Goal: Transaction & Acquisition: Purchase product/service

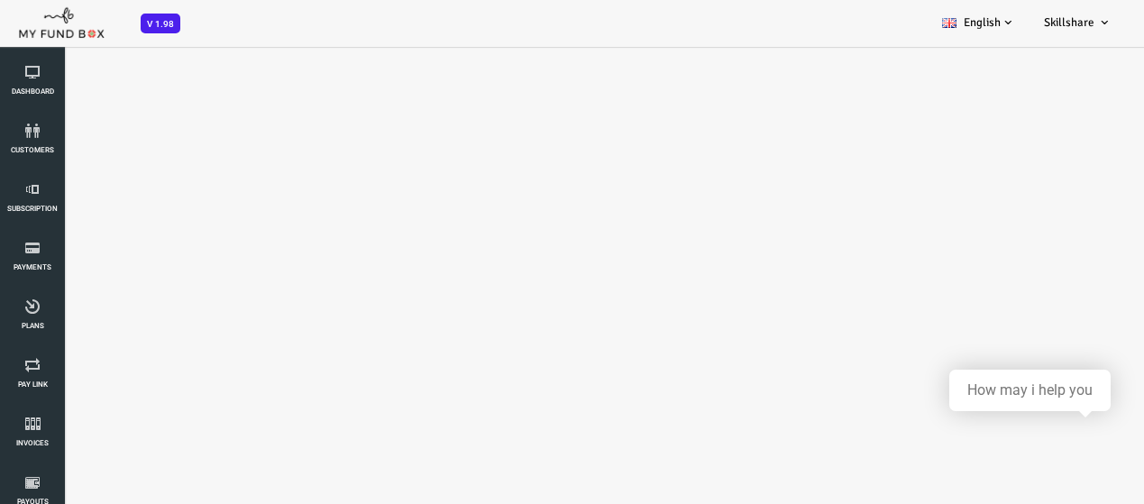
scroll to position [50, 0]
select select "100"
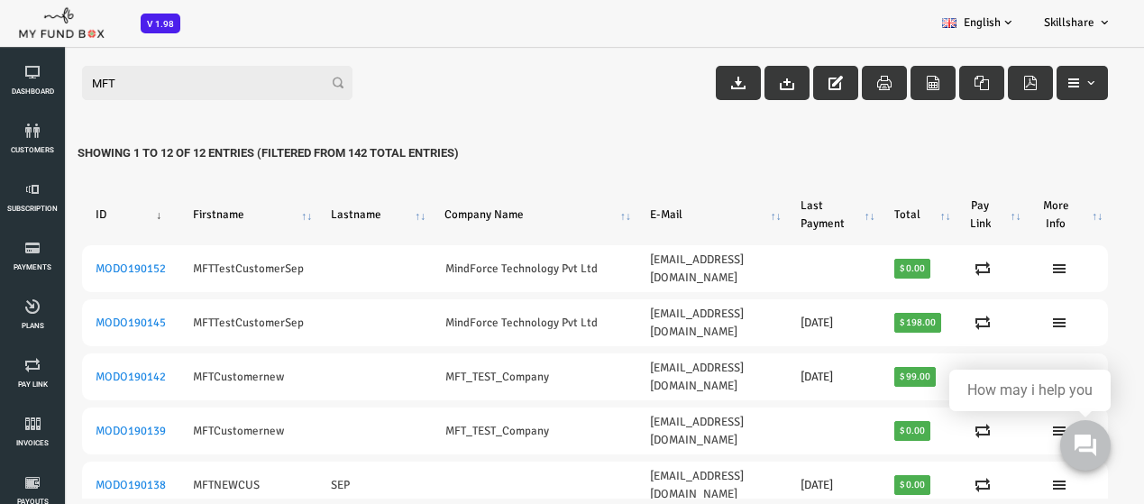
scroll to position [90, 0]
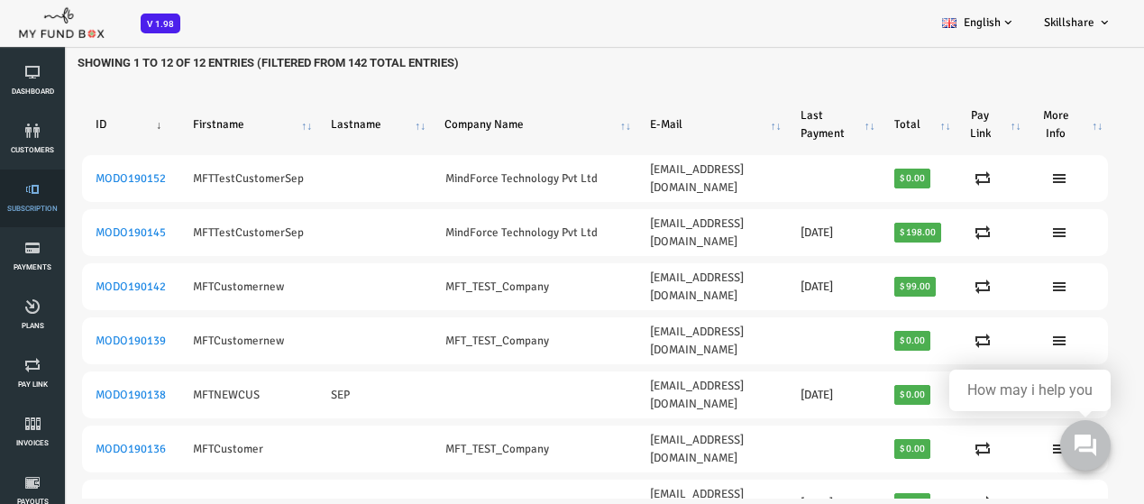
click at [48, 213] on link "Subscription" at bounding box center [32, 198] width 54 height 58
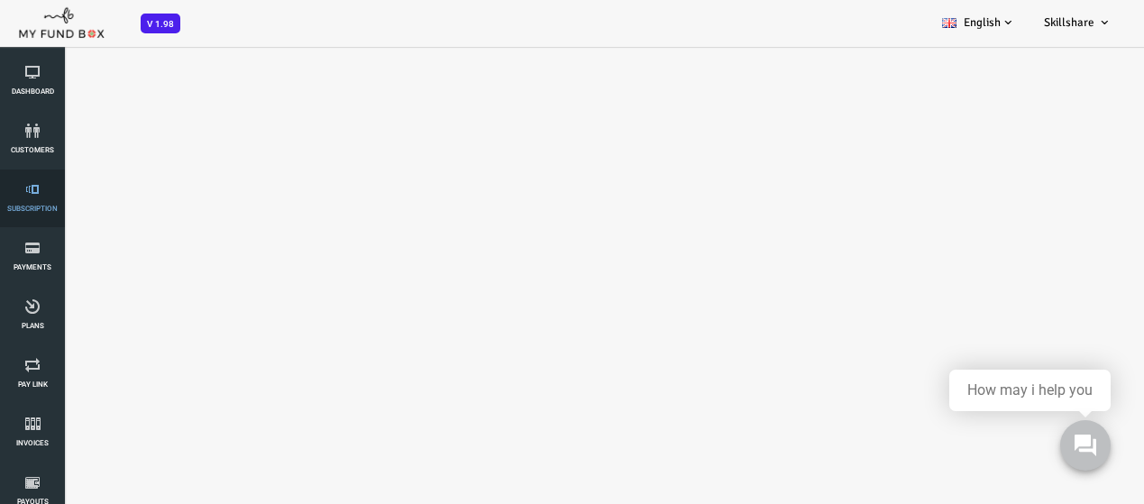
select select "100"
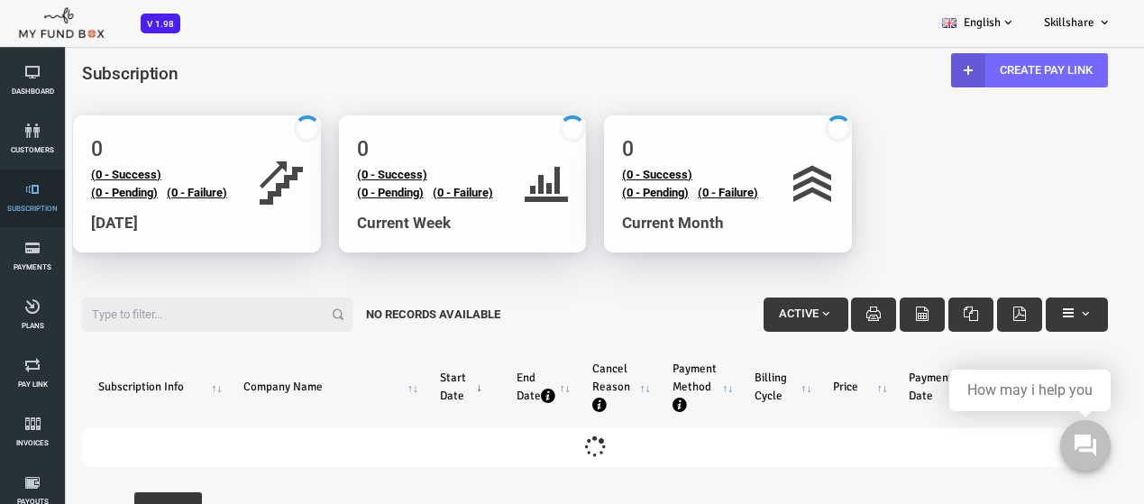
scroll to position [0, 0]
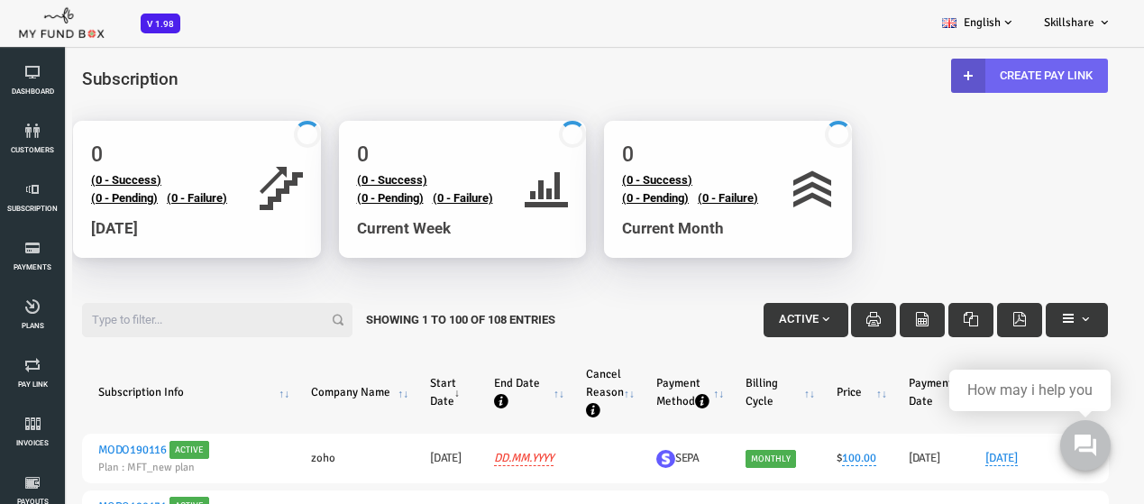
click at [1006, 91] on link "Create Pay Link" at bounding box center [983, 76] width 157 height 34
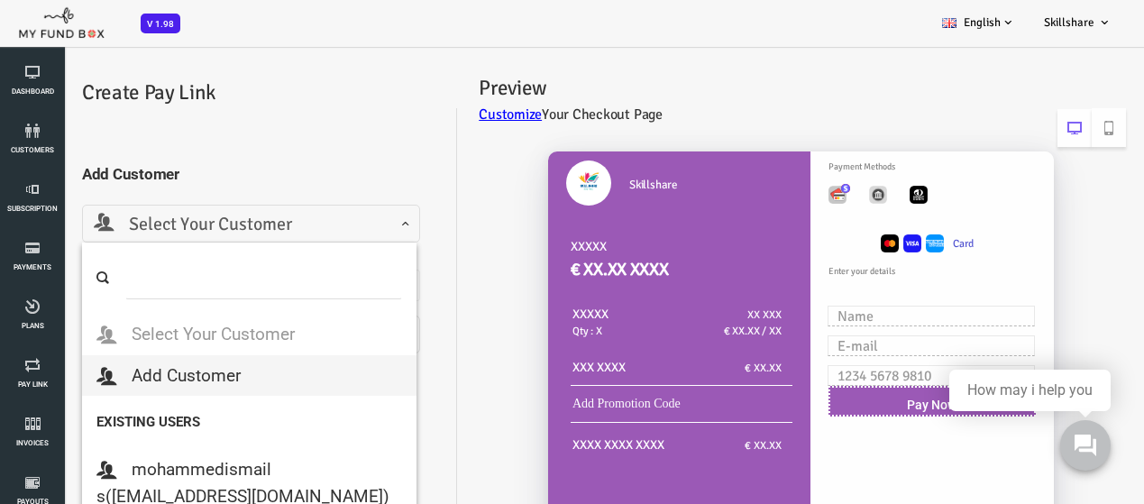
click at [87, 219] on span "Select Your Customer" at bounding box center [205, 225] width 315 height 28
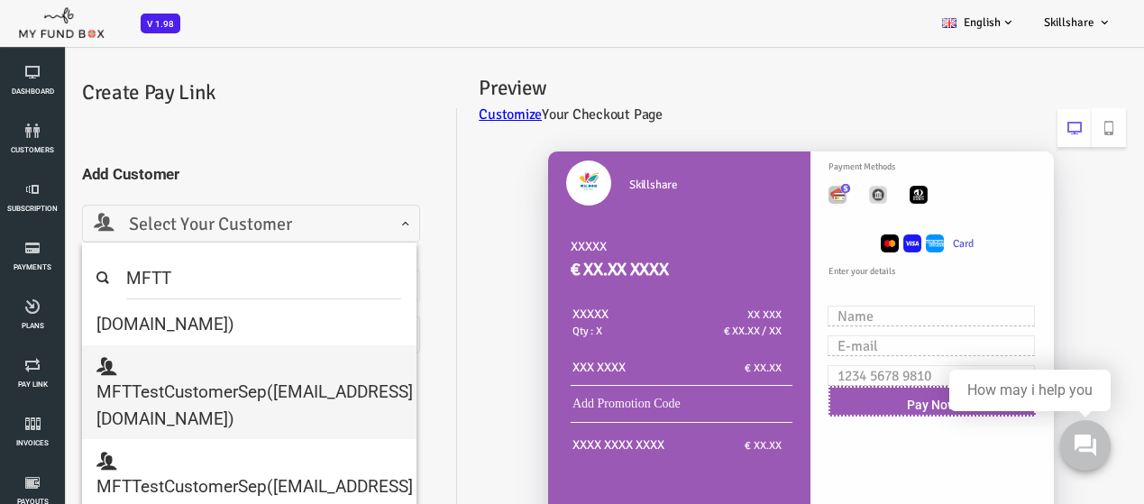
scroll to position [60, 0]
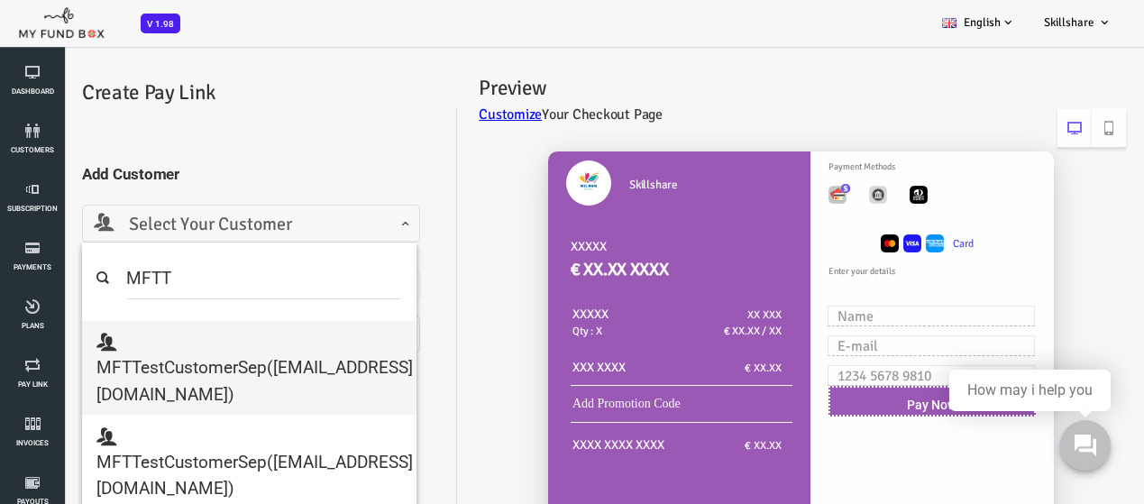
type input "MFTT"
select select "mftmailbox@mailinator.com"
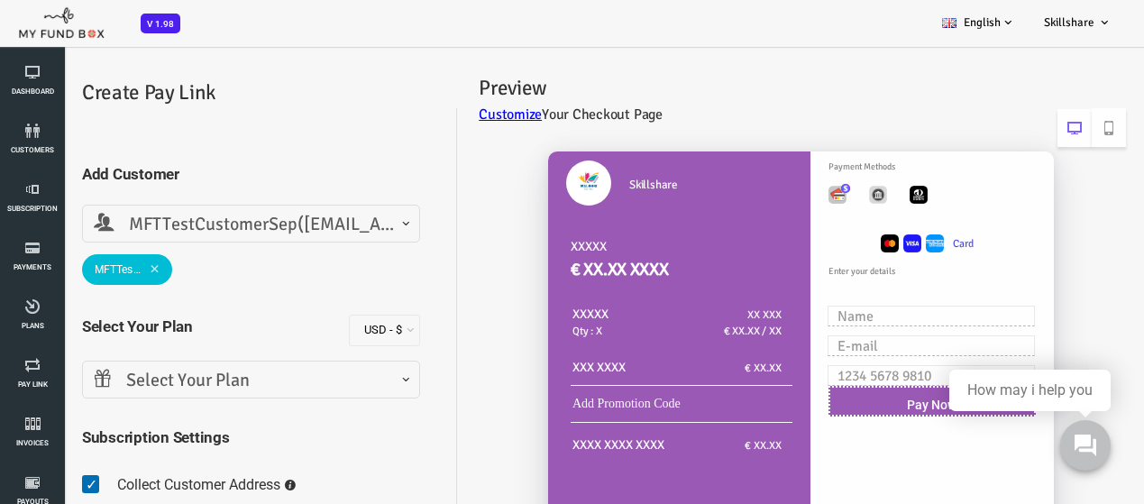
click at [254, 363] on span "Select Your Plan" at bounding box center [205, 380] width 338 height 38
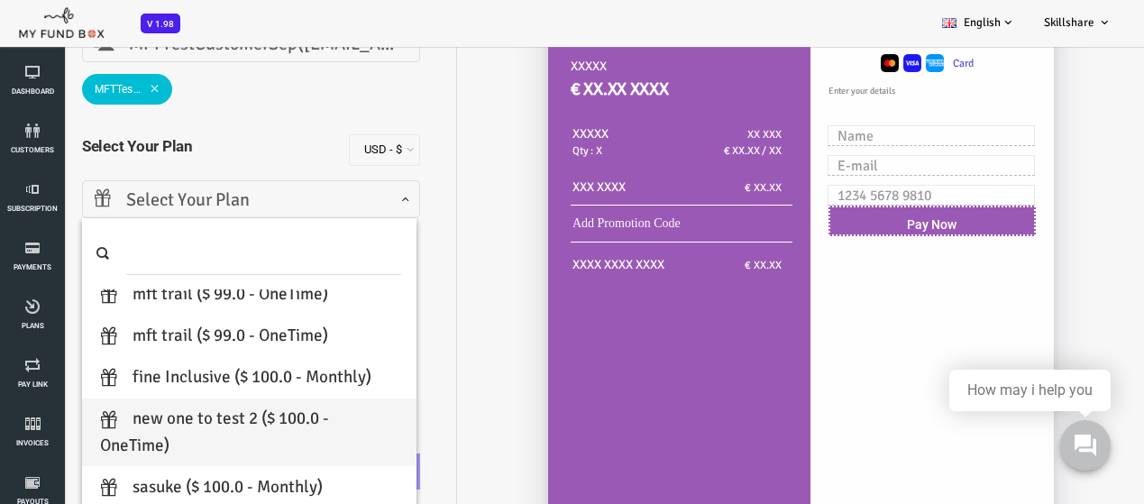
scroll to position [90, 0]
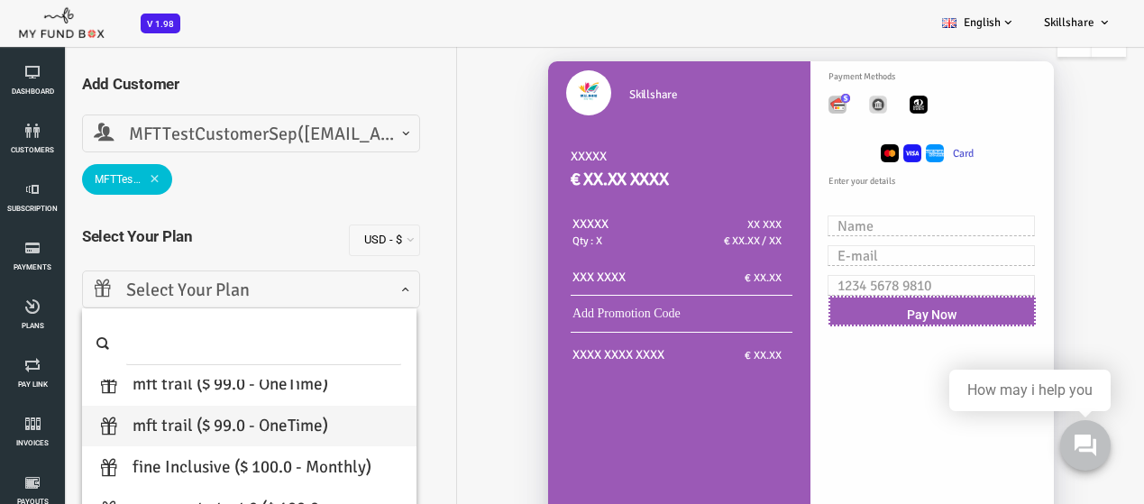
select select "MFT trail"
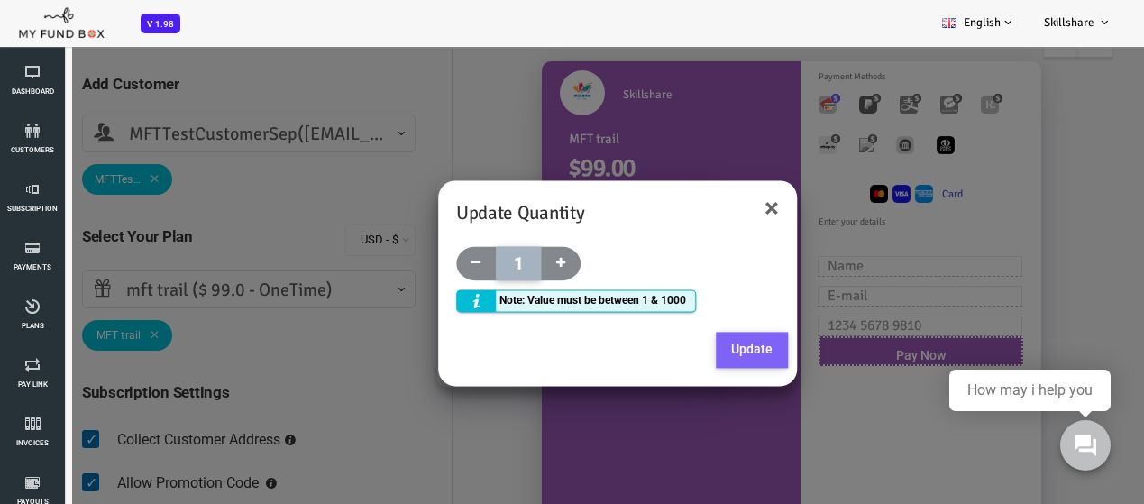
click at [704, 353] on button "Update" at bounding box center [706, 351] width 72 height 36
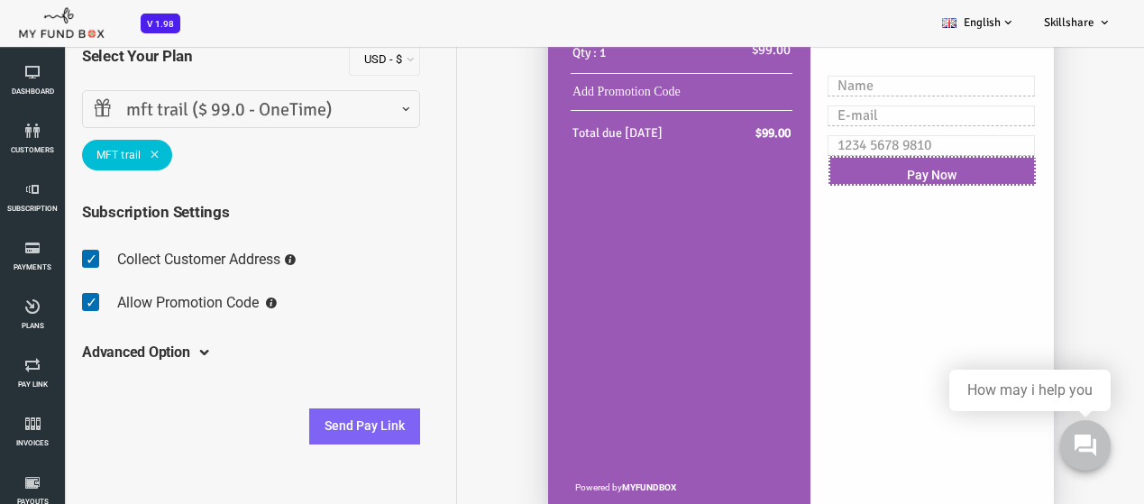
scroll to position [288, 0]
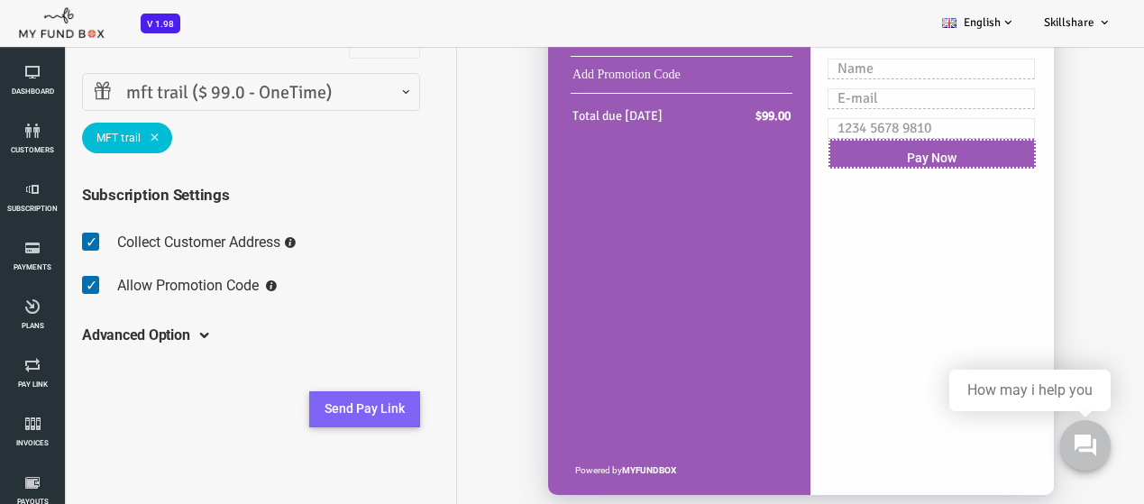
click at [356, 410] on button "Send Pay Link" at bounding box center [318, 409] width 111 height 36
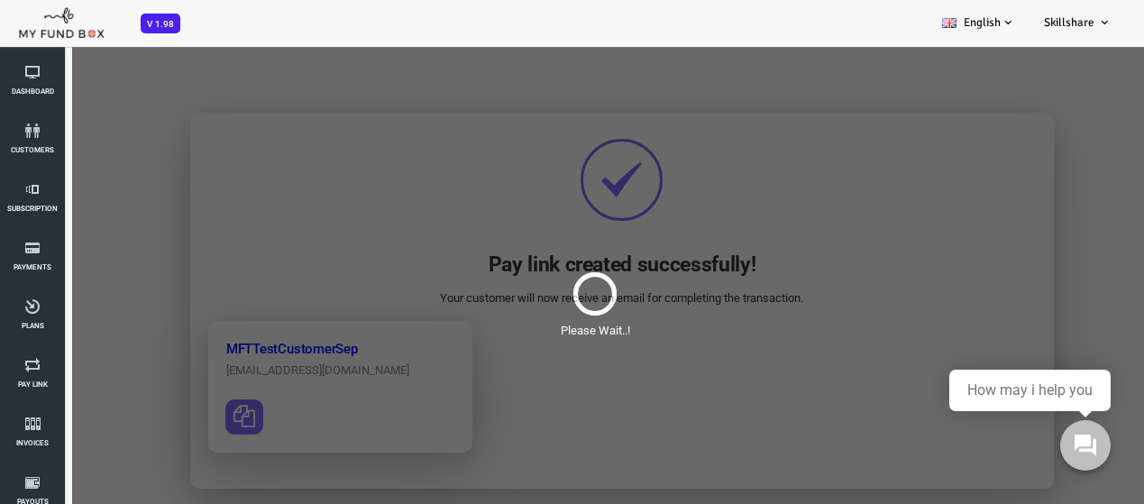
scroll to position [0, 0]
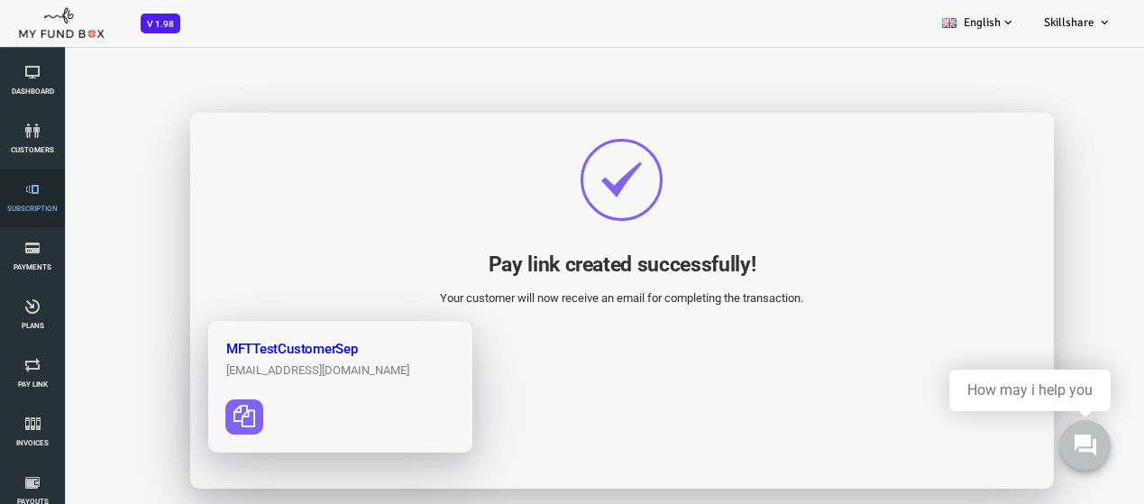
click at [23, 220] on link "Subscription" at bounding box center [32, 198] width 54 height 58
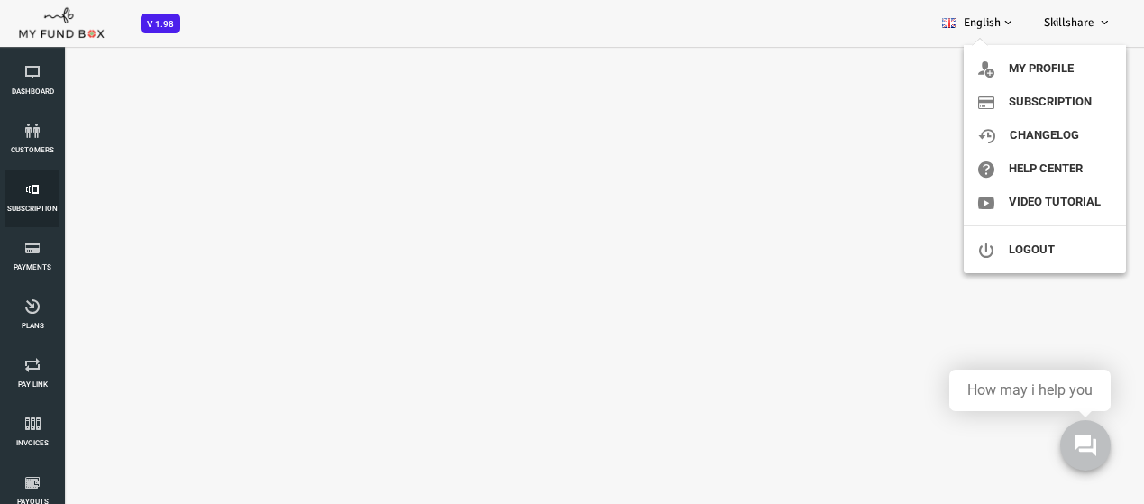
select select "100"
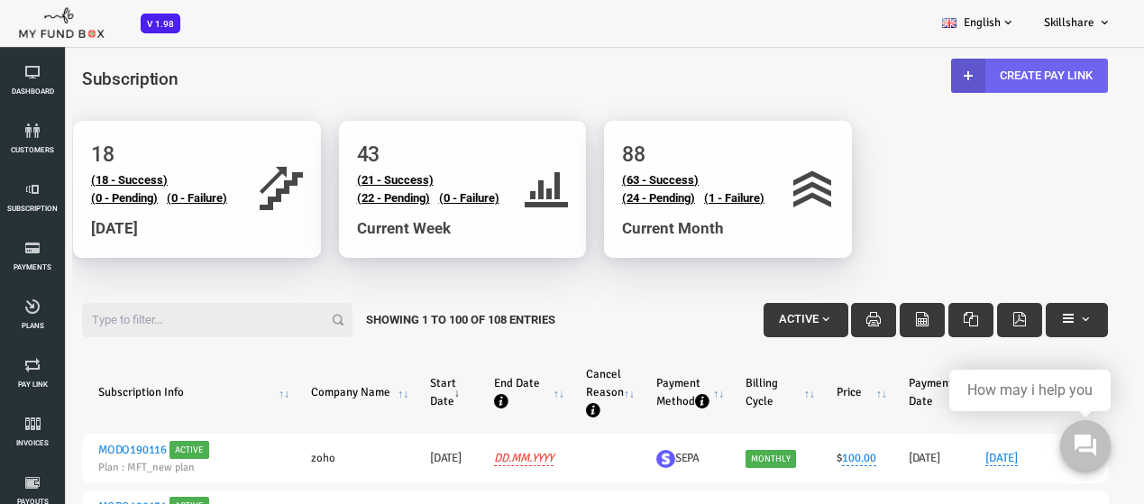
click at [989, 78] on link "Create Pay Link" at bounding box center [983, 76] width 157 height 34
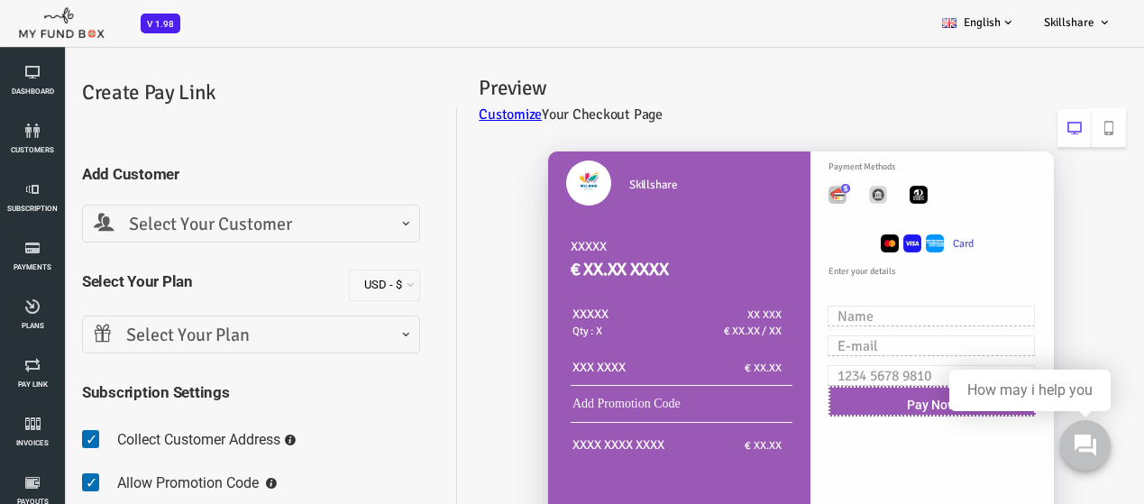
click at [270, 229] on span "Select Your Customer" at bounding box center [205, 225] width 315 height 28
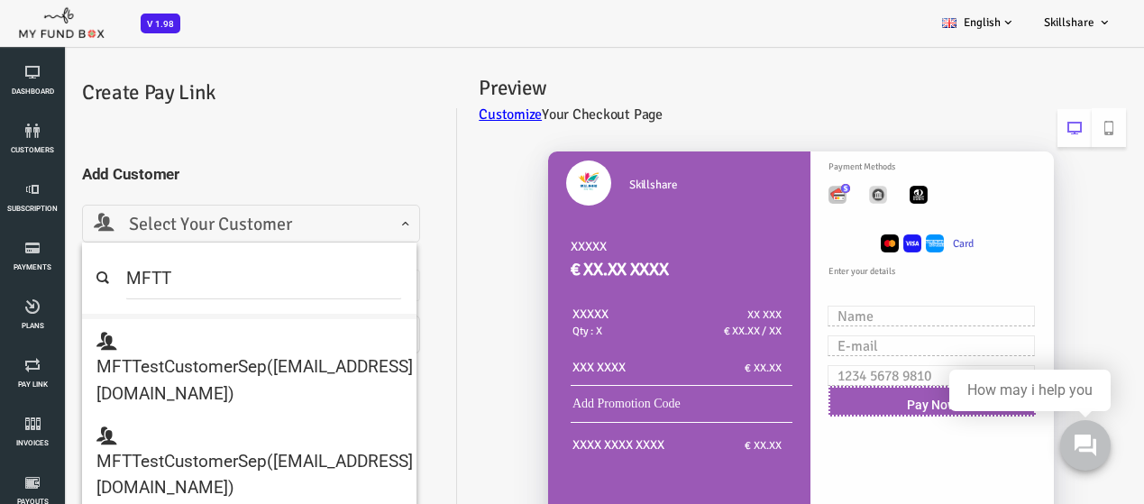
scroll to position [90, 0]
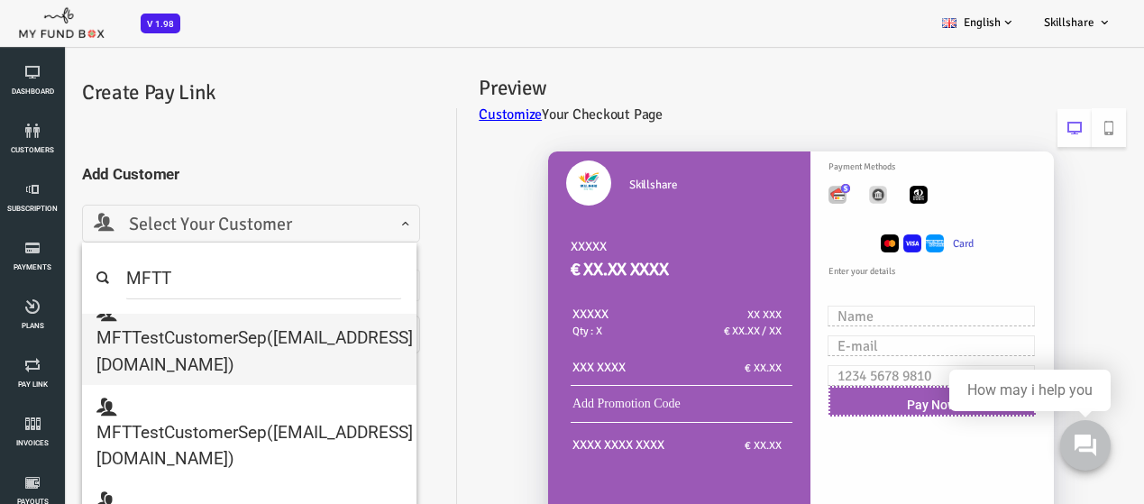
type input "MFTT"
select select "mftmailbox@mailinator.com"
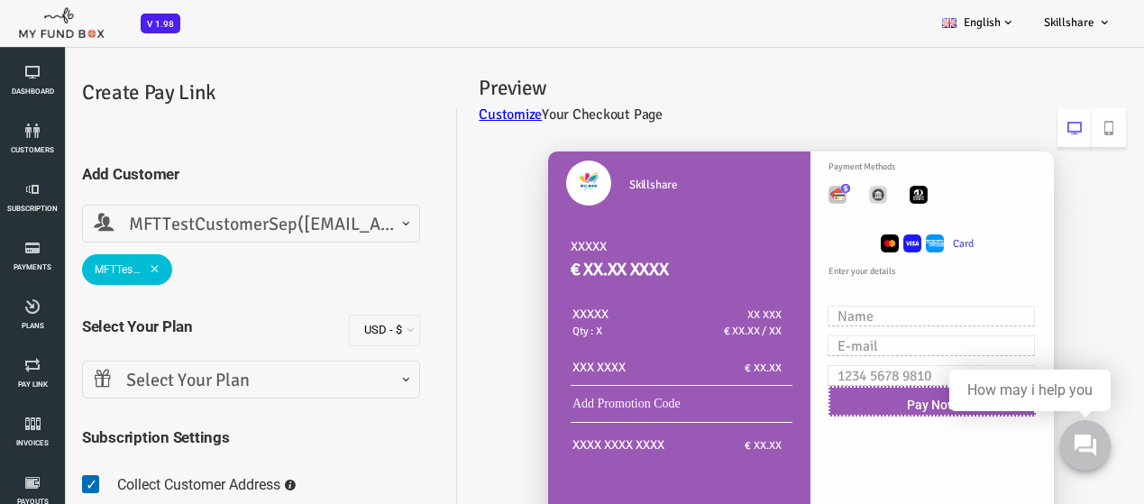
click at [188, 378] on span "Select Your Plan" at bounding box center [205, 381] width 315 height 28
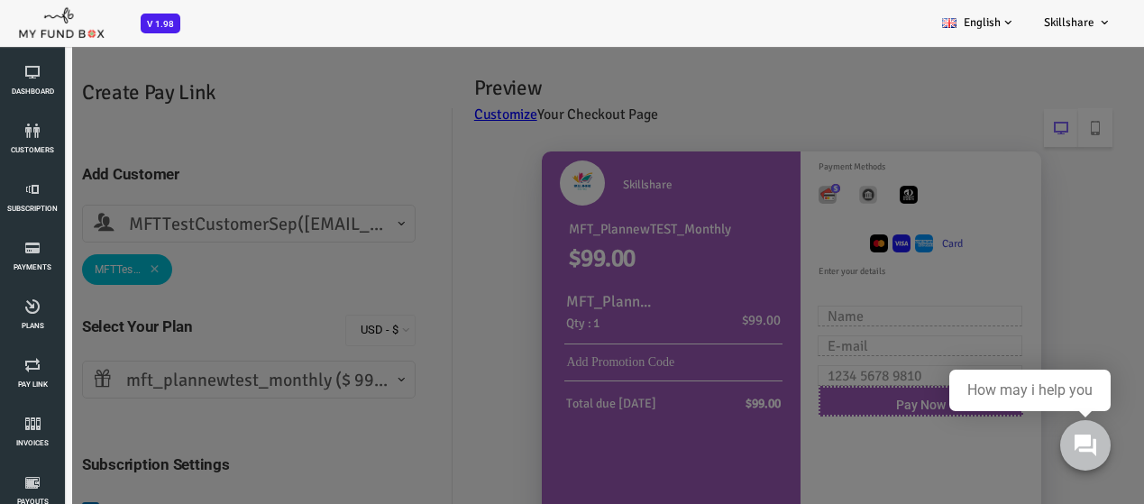
type input "1"
select select "MFT_PlannewTEST_Monthly"
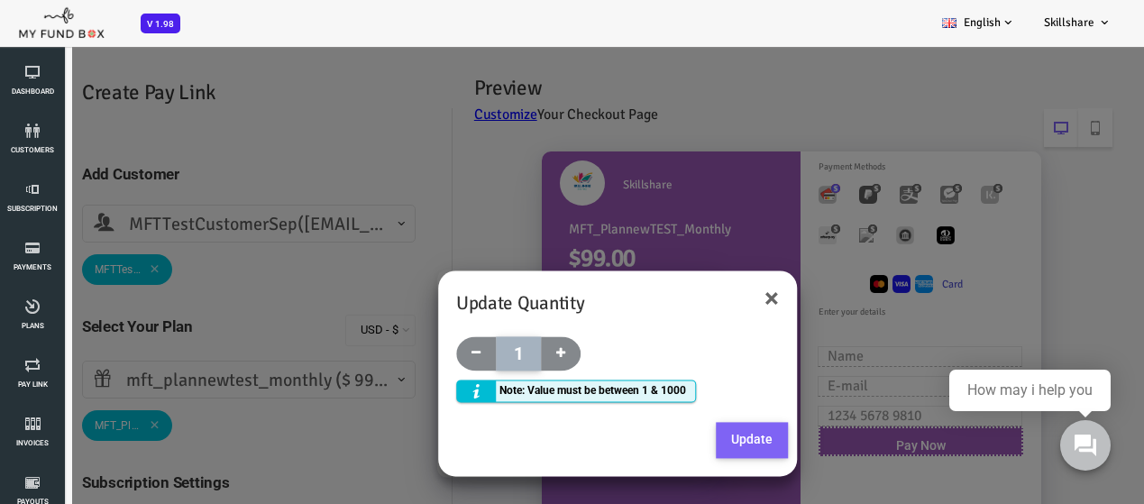
click at [694, 439] on button "Update" at bounding box center [706, 441] width 72 height 36
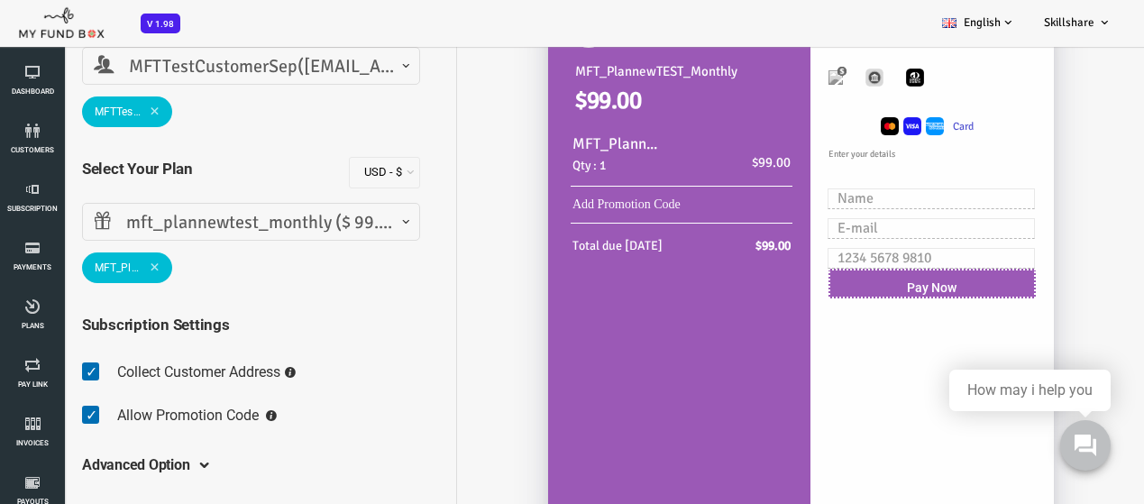
scroll to position [270, 0]
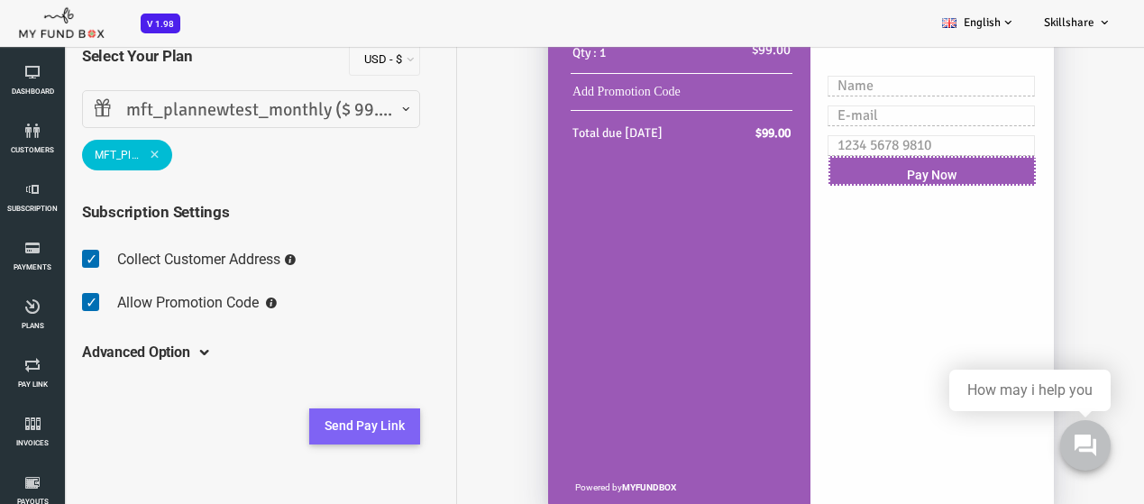
click at [315, 429] on button "Send Pay Link" at bounding box center [318, 426] width 111 height 36
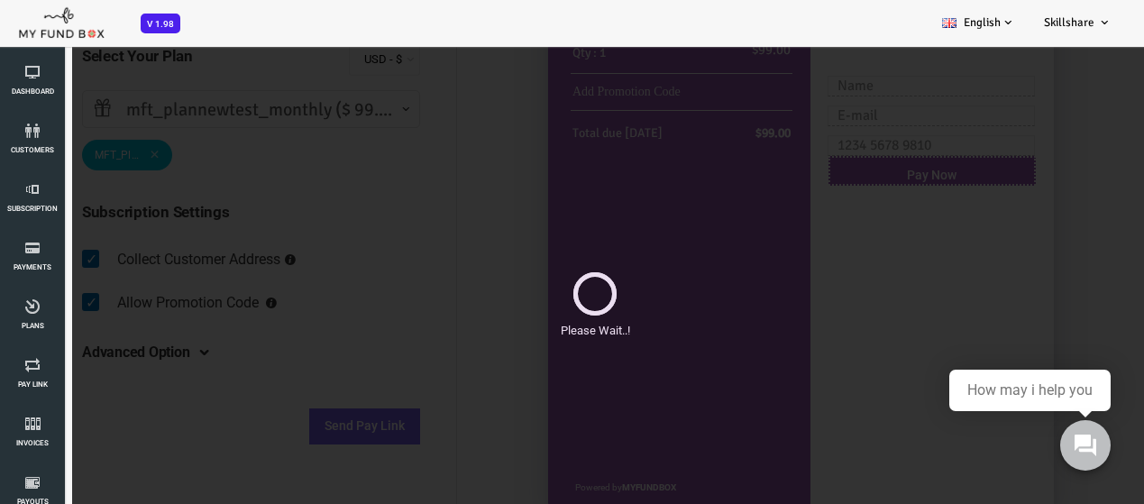
scroll to position [0, 0]
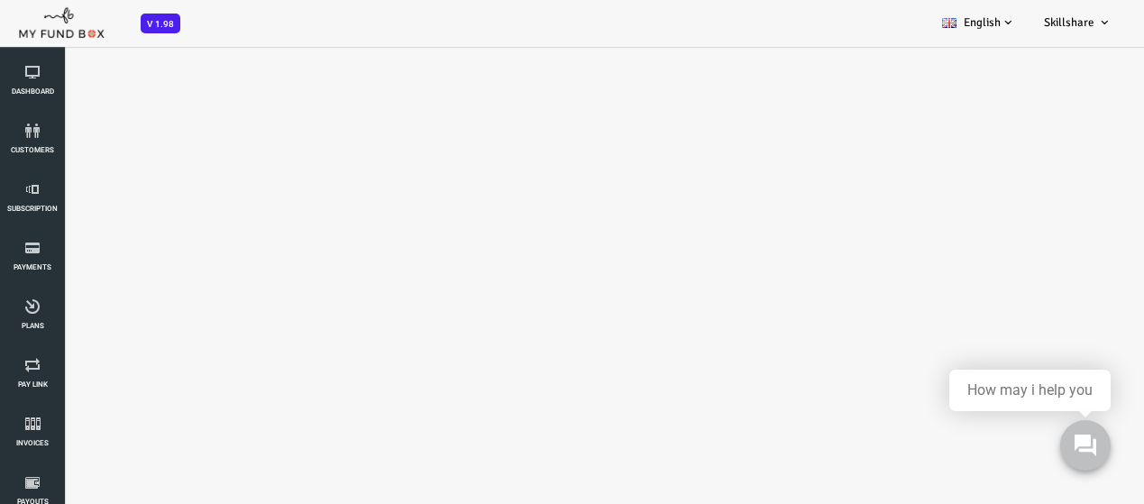
select select "100"
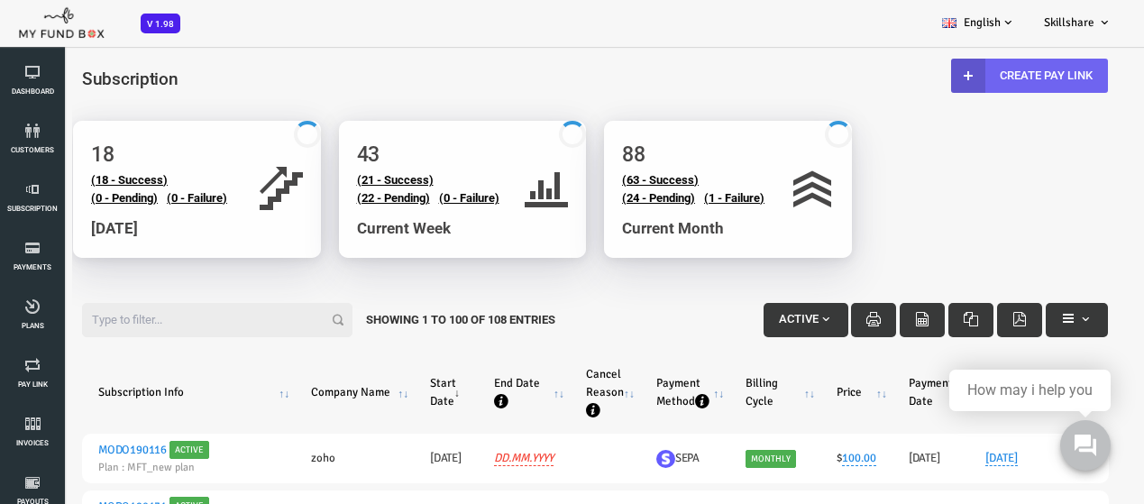
click at [1010, 73] on link "Create Pay Link" at bounding box center [983, 76] width 157 height 34
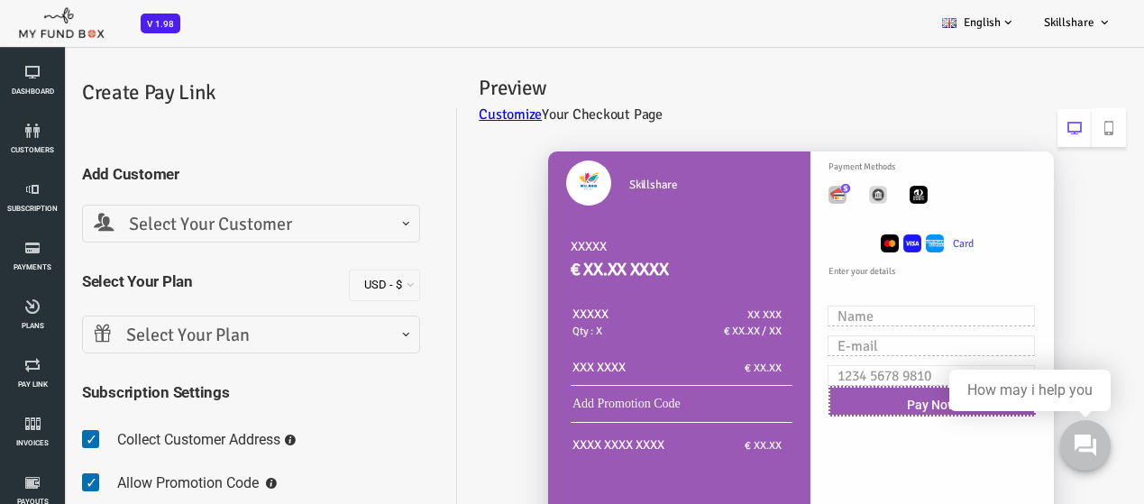
click at [455, 120] on link "Customize" at bounding box center [464, 114] width 63 height 18
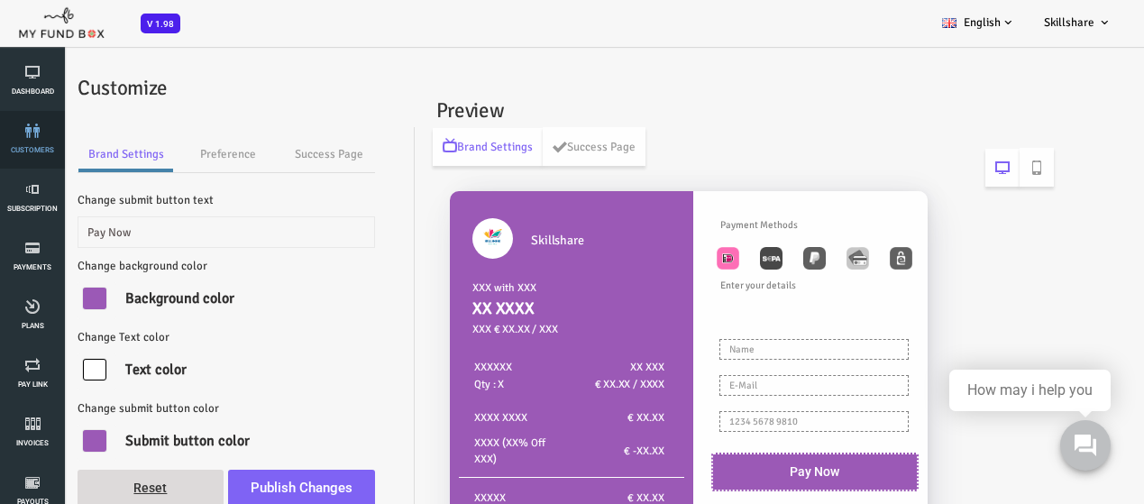
click at [3, 129] on li "customers" at bounding box center [32, 140] width 65 height 58
click at [43, 128] on icon at bounding box center [32, 131] width 54 height 14
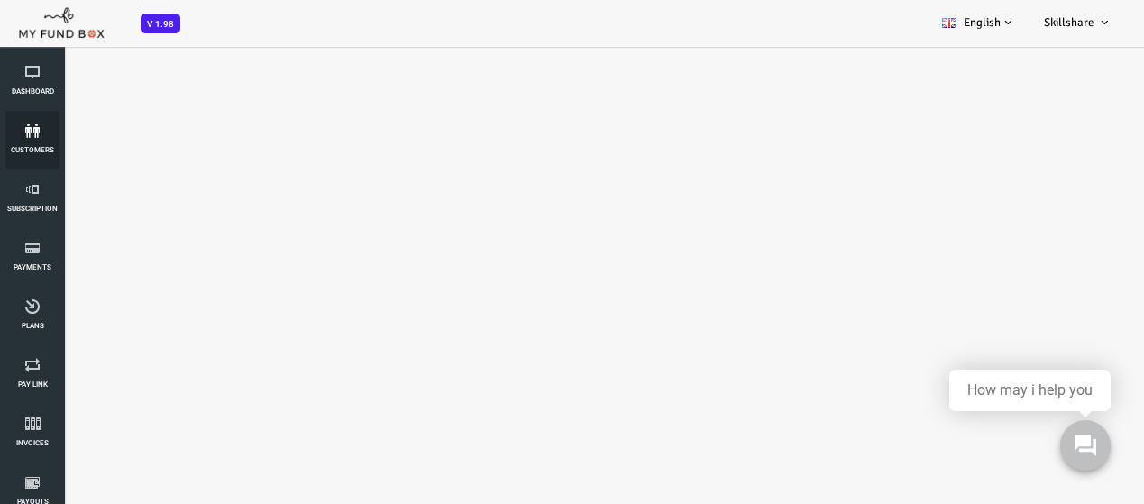
select select "100"
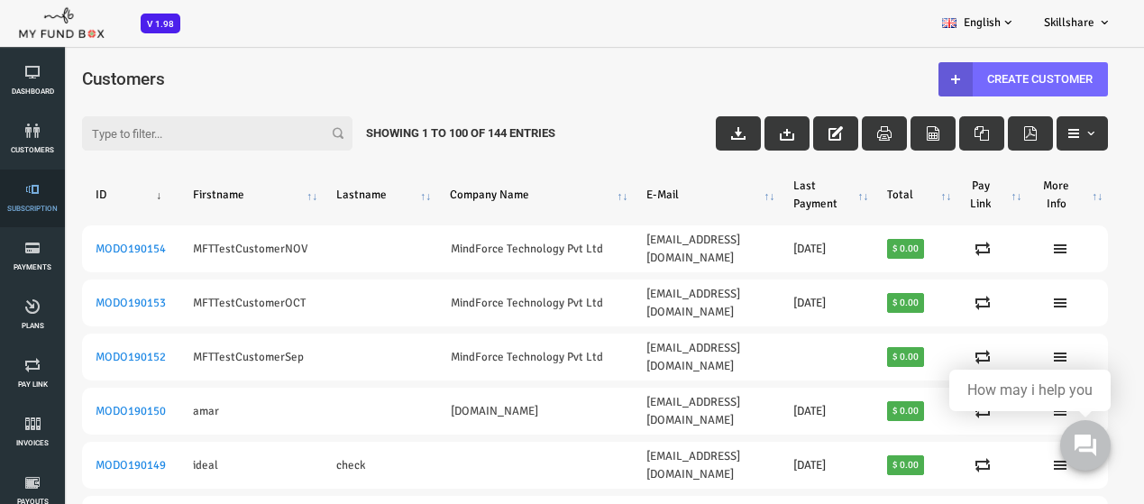
click at [49, 193] on icon at bounding box center [32, 189] width 54 height 14
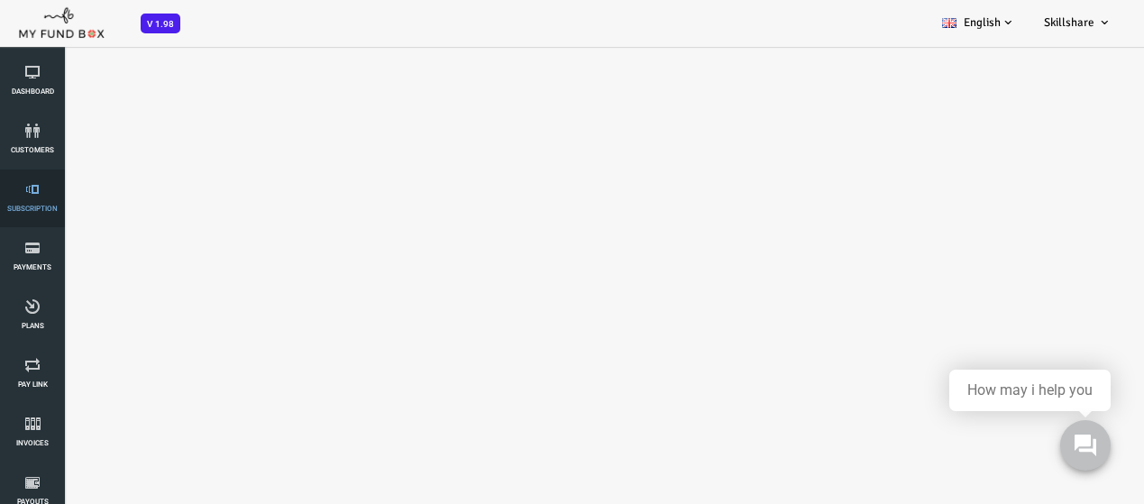
select select "100"
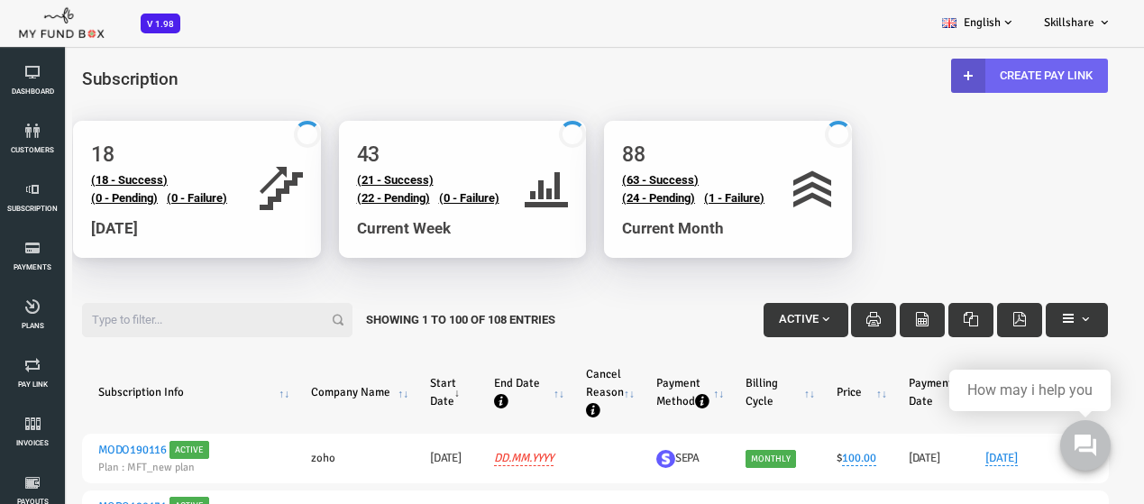
click at [994, 88] on link "Create Pay Link" at bounding box center [983, 76] width 157 height 34
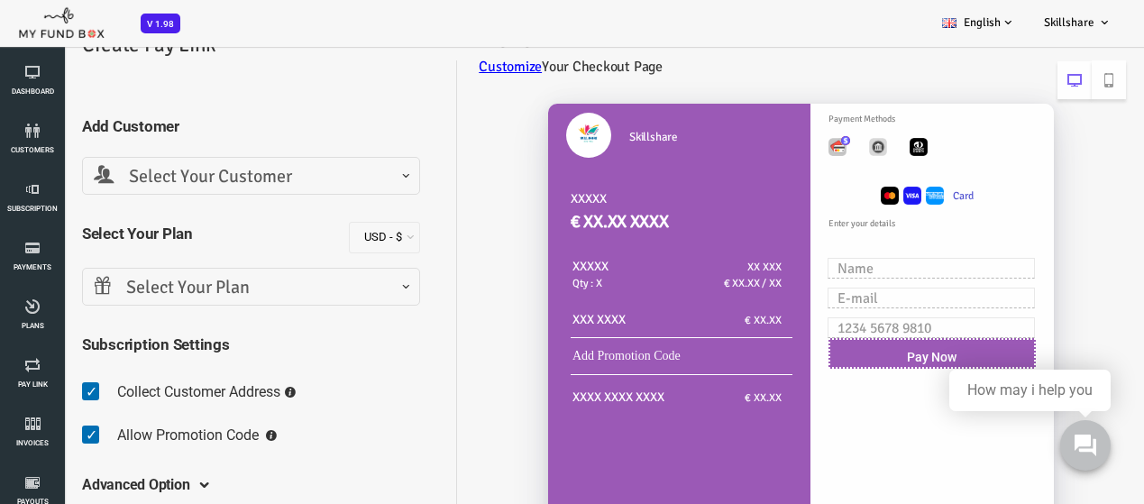
scroll to position [90, 0]
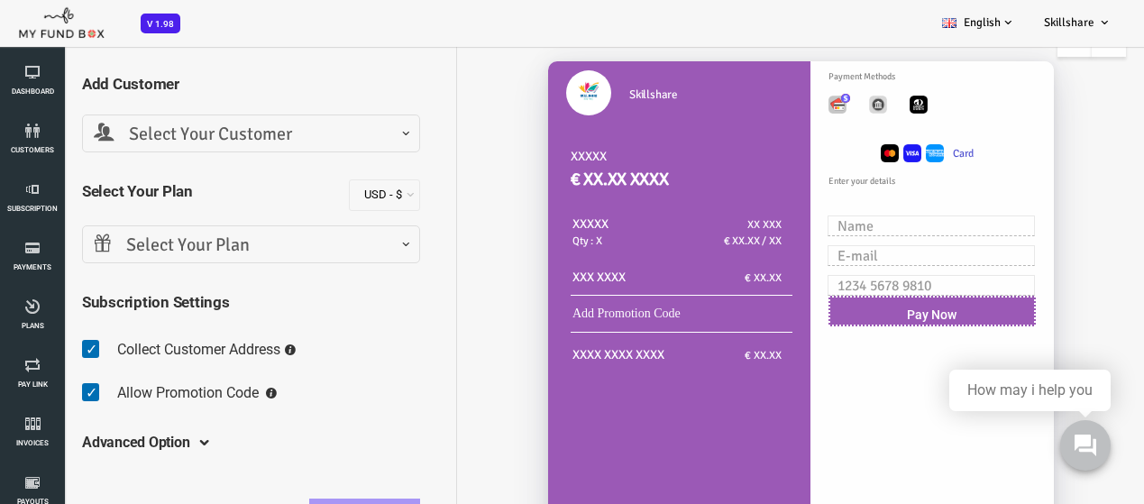
click at [366, 188] on span "USD - $" at bounding box center [338, 195] width 71 height 32
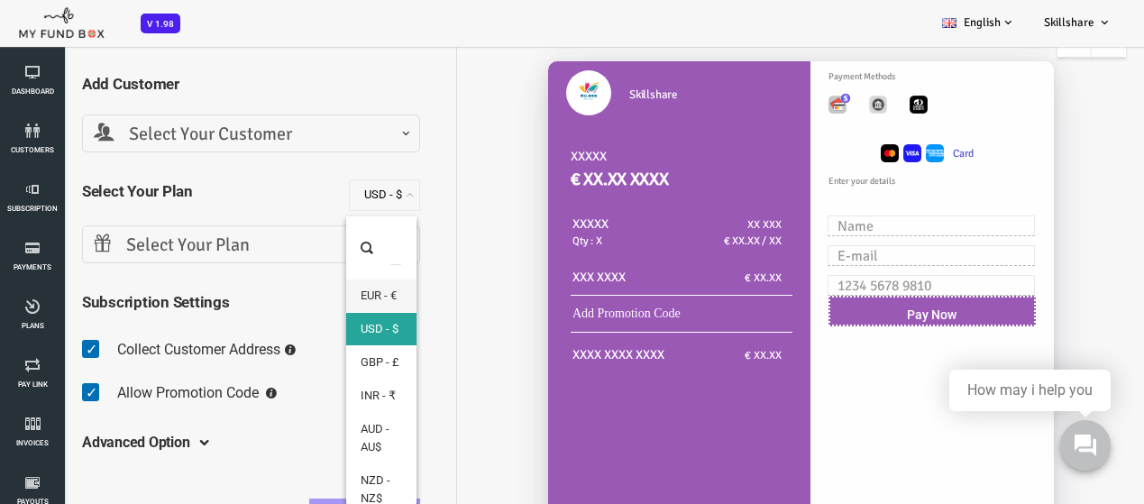
select select "3 -- € -- EUR"
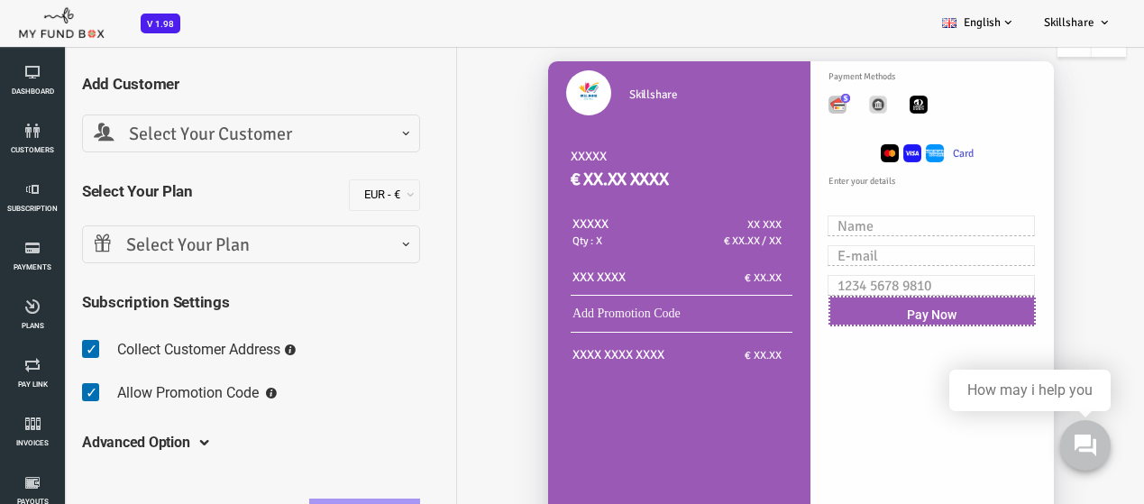
scroll to position [0, 0]
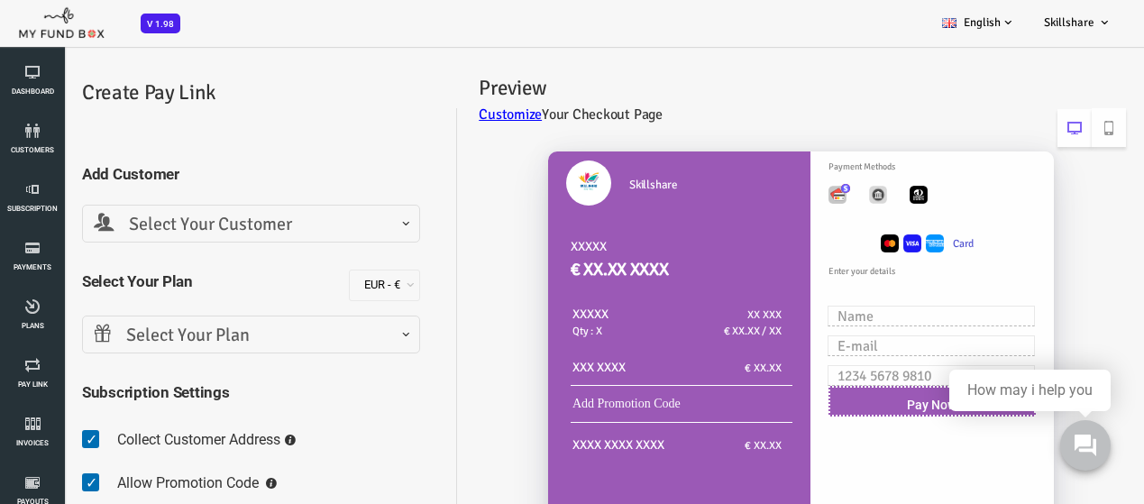
click at [294, 218] on span "Select Your Customer" at bounding box center [205, 225] width 315 height 28
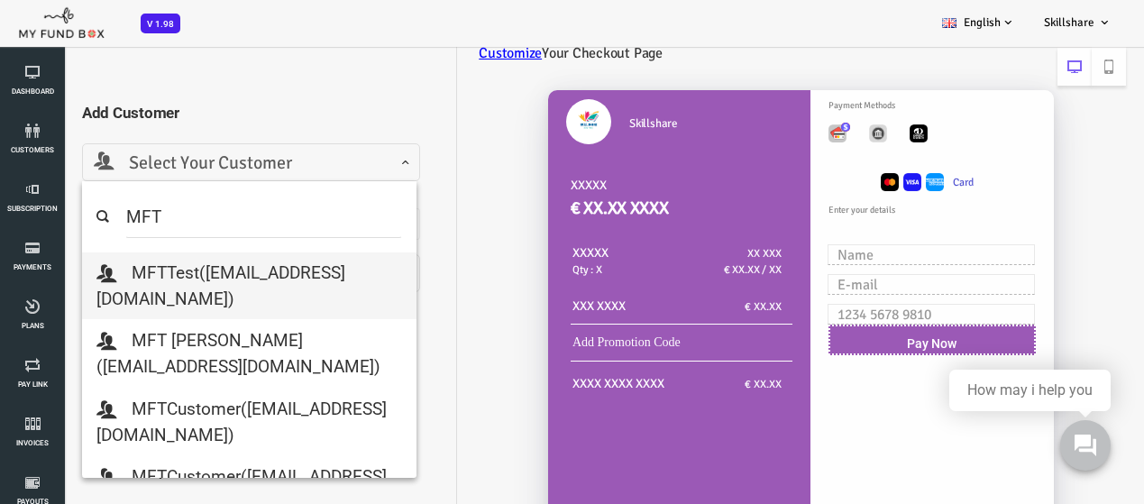
scroll to position [180, 0]
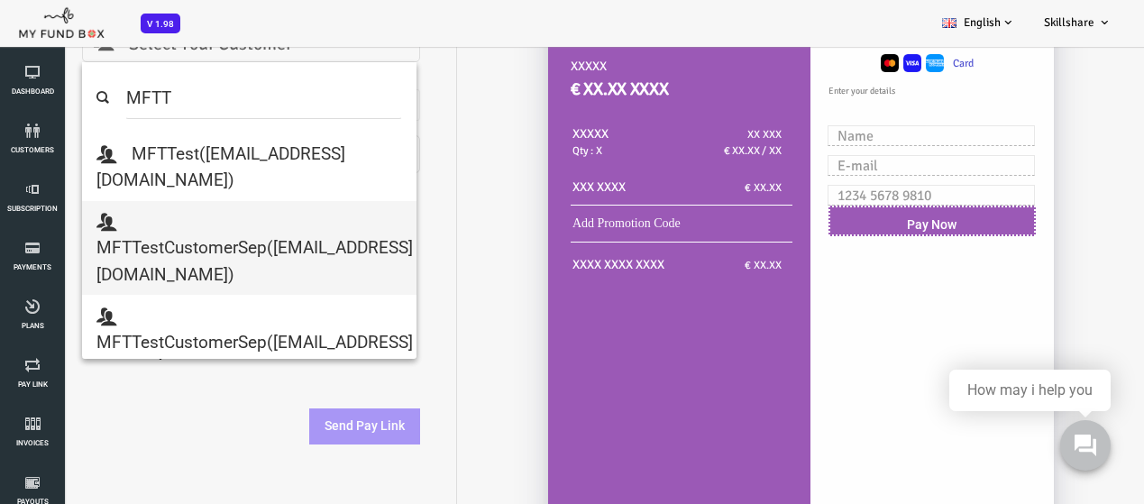
type input "MFTT"
select select "mftmailbox@mailinator.com"
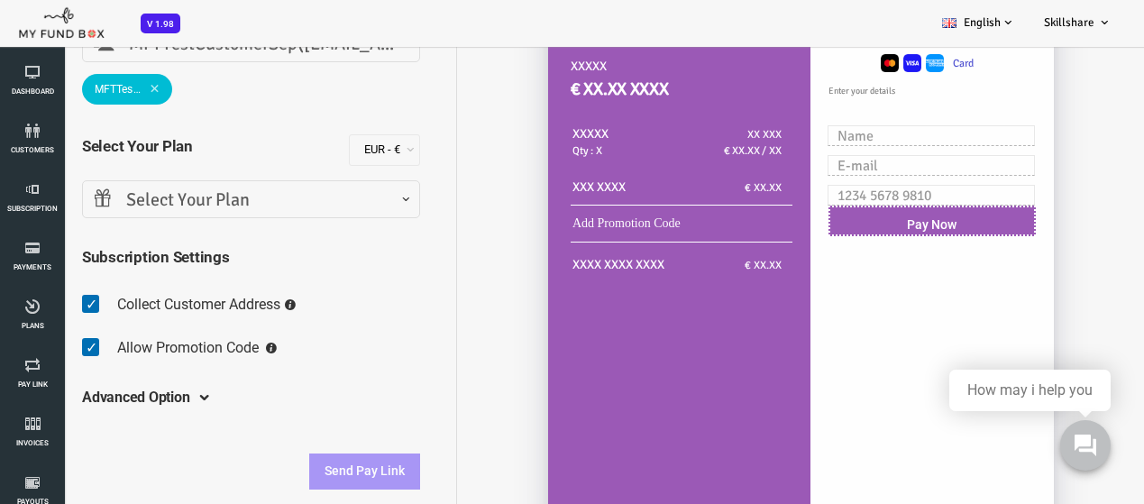
scroll to position [160, 0]
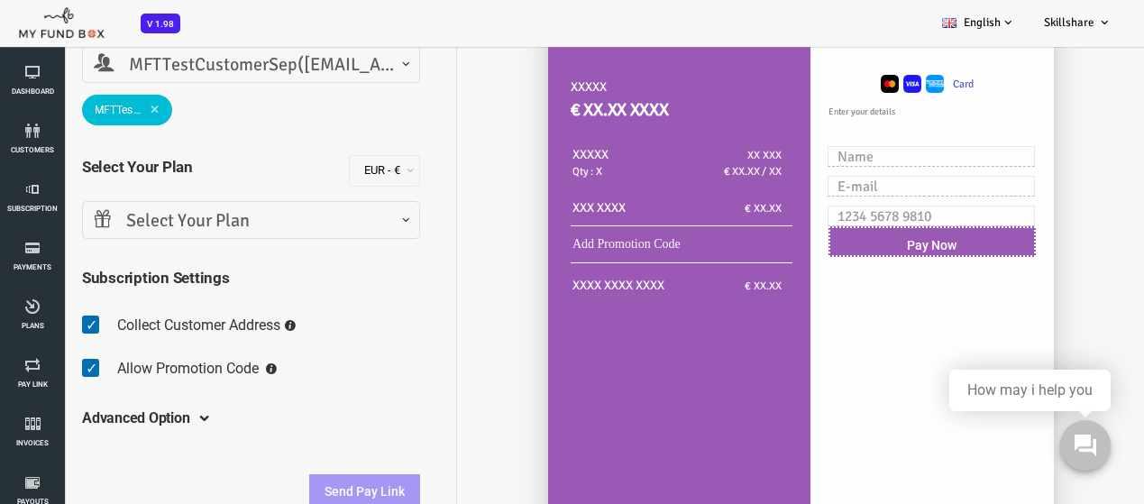
click at [230, 234] on span "Select Your Plan" at bounding box center [205, 221] width 315 height 28
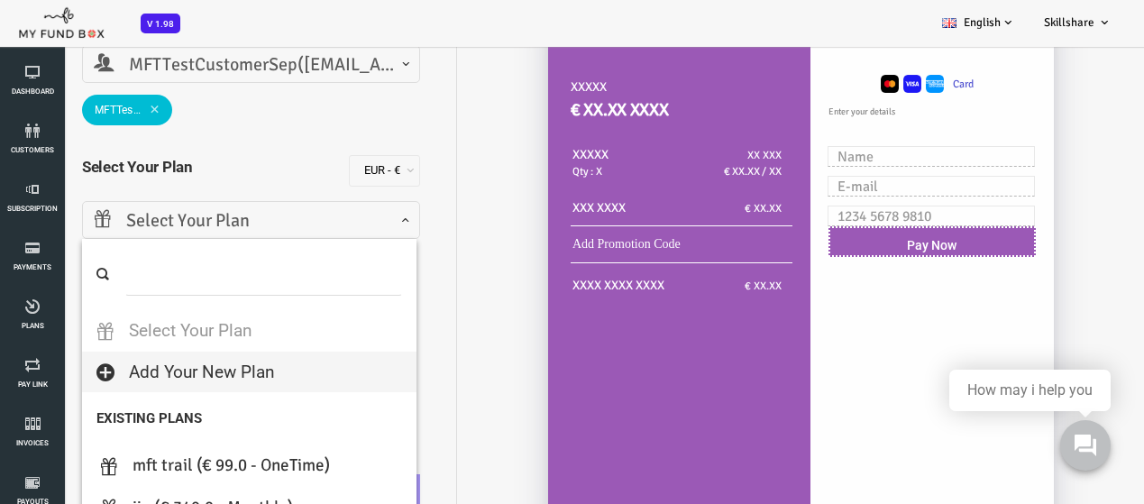
scroll to position [90, 0]
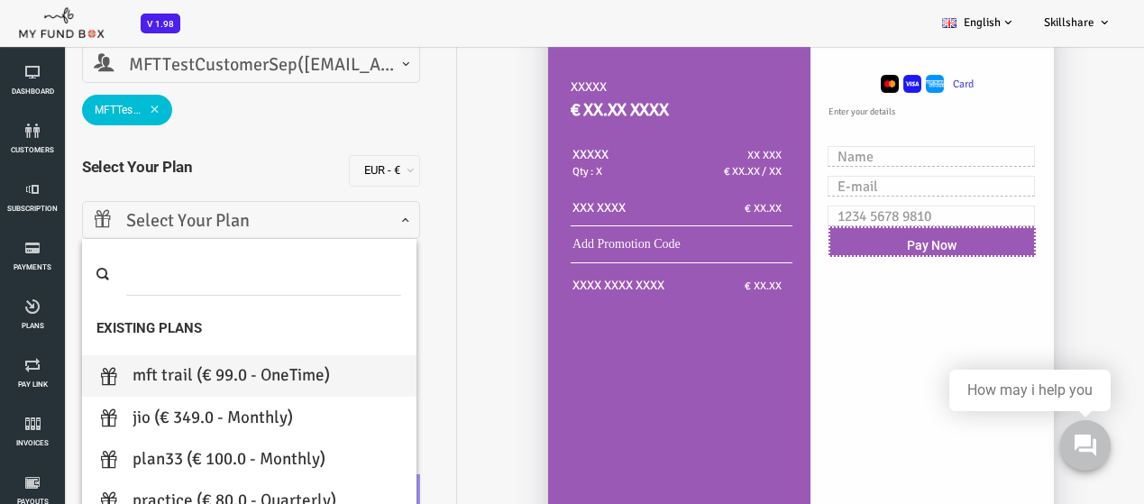
select select "MFT trail"
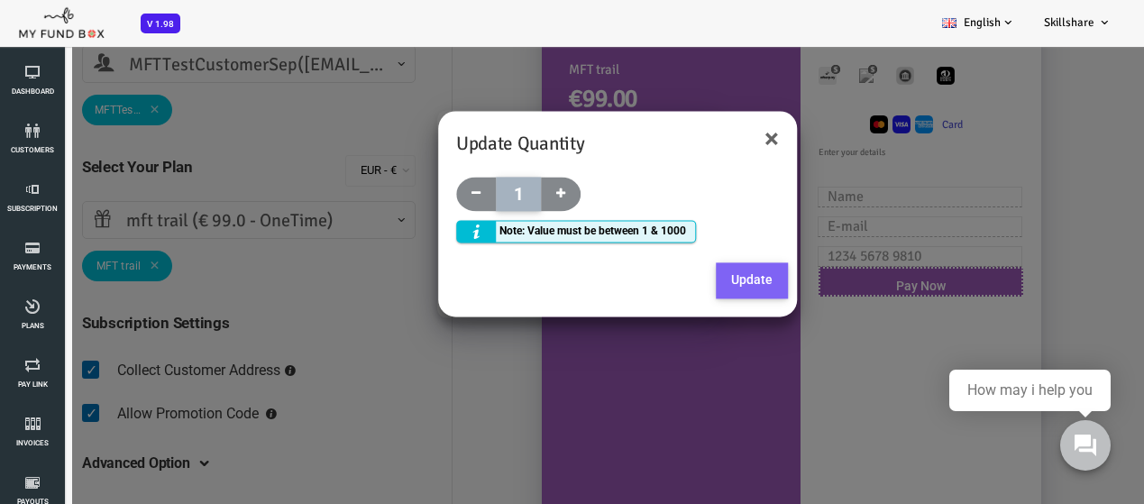
click at [709, 283] on button "Update" at bounding box center [706, 281] width 72 height 36
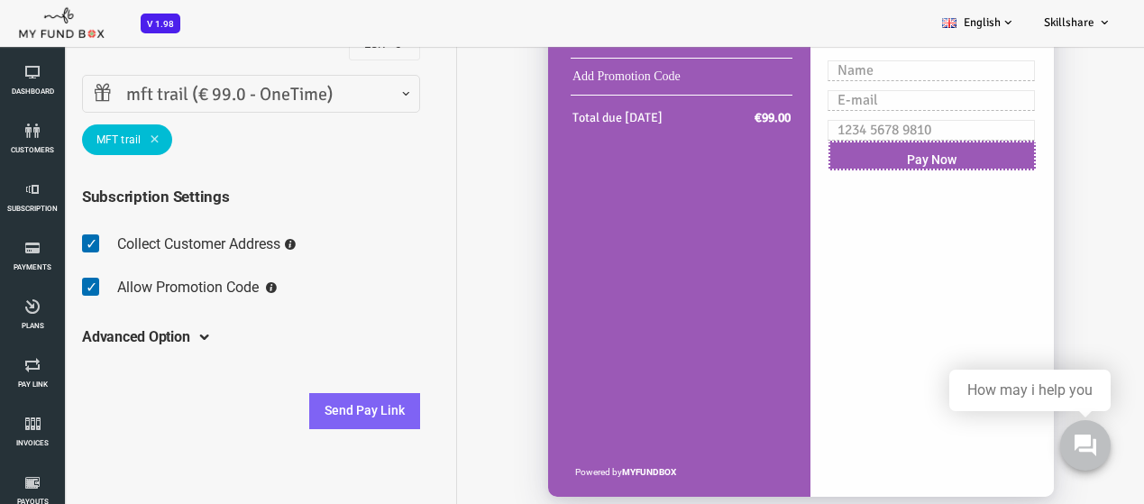
scroll to position [288, 0]
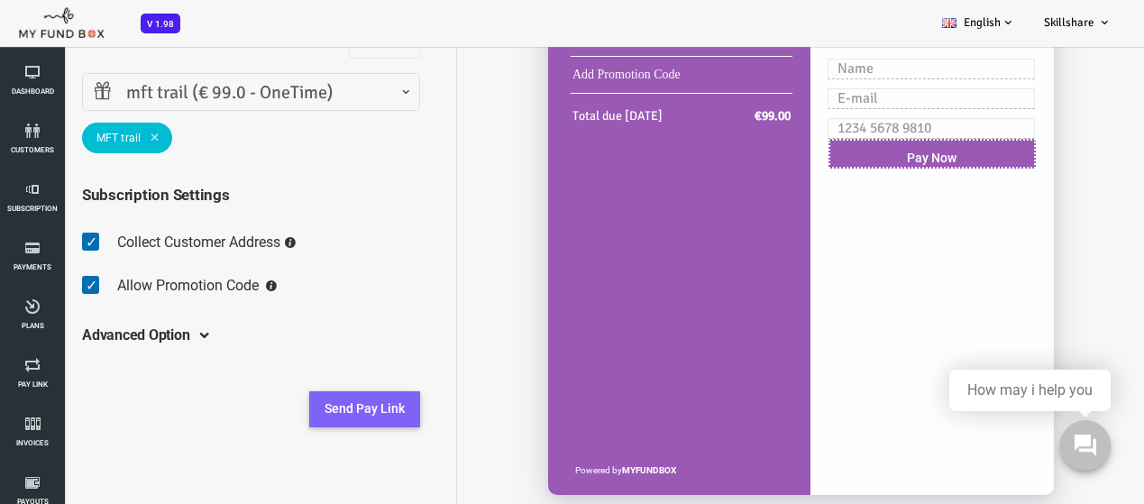
click at [341, 414] on button "Send Pay Link" at bounding box center [318, 409] width 111 height 36
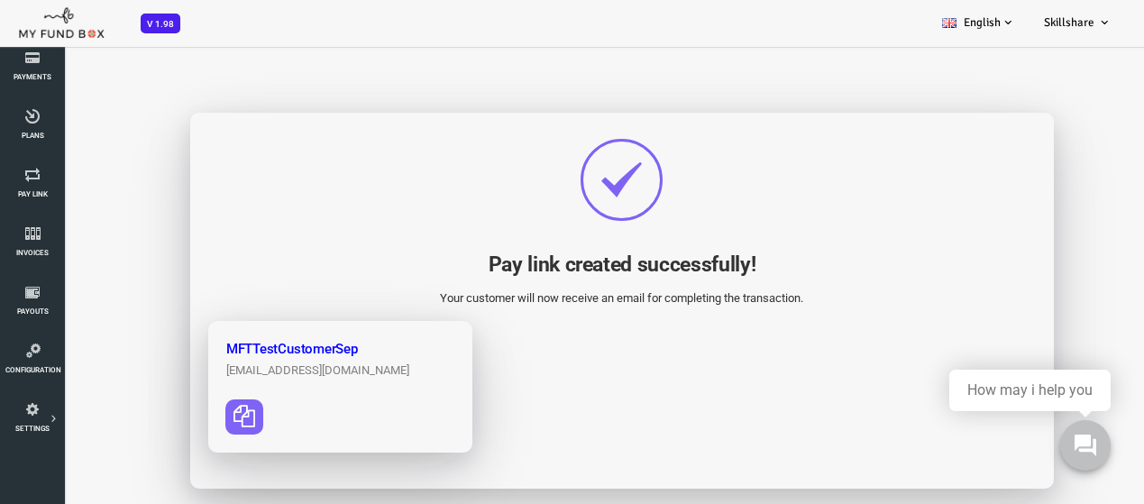
scroll to position [270, 0]
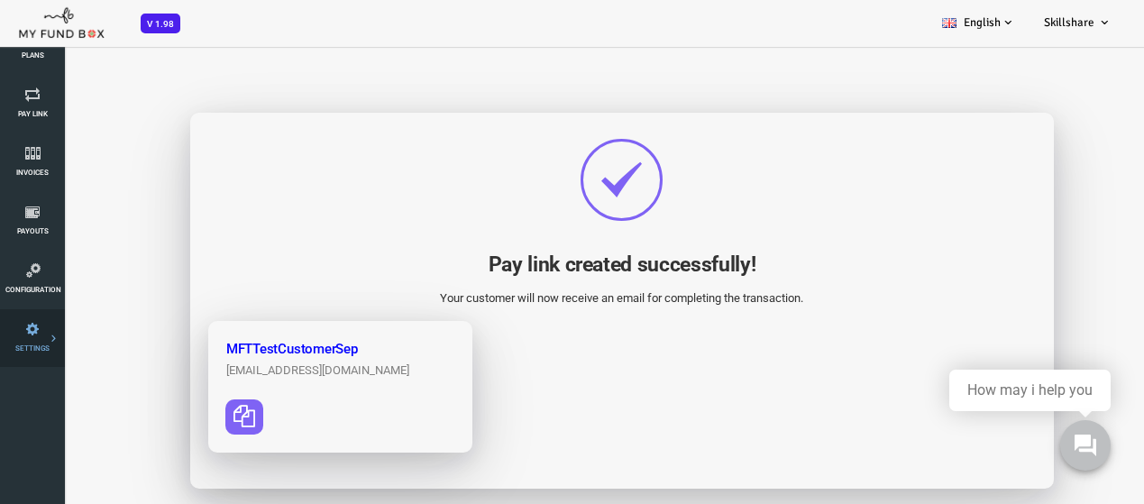
click at [0, 0] on li "Tax & Coupons" at bounding box center [0, 0] width 0 height 0
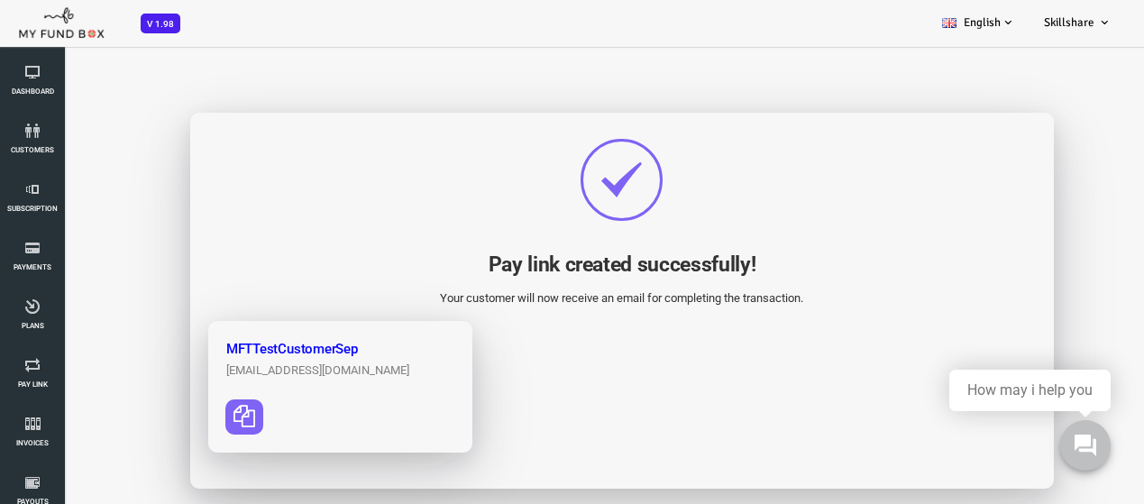
click at [0, 0] on link "Payment Gateway" at bounding box center [0, 0] width 0 height 0
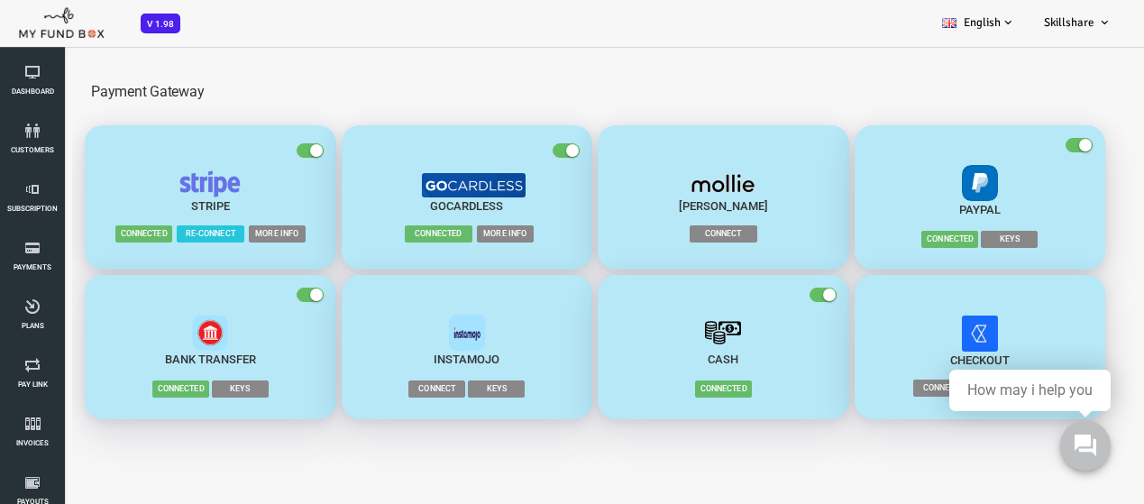
click at [223, 237] on span "More Info" at bounding box center [231, 233] width 57 height 17
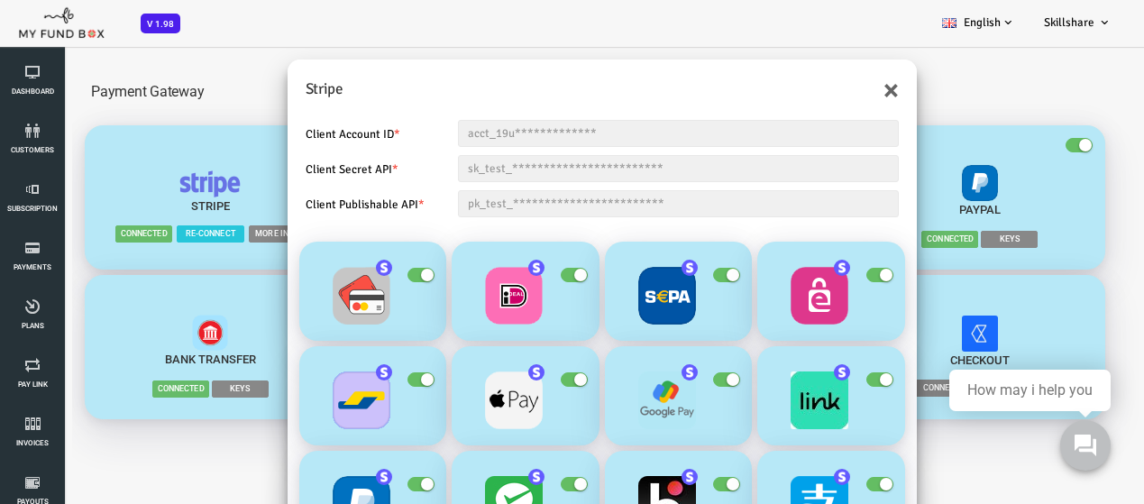
scroll to position [5, 0]
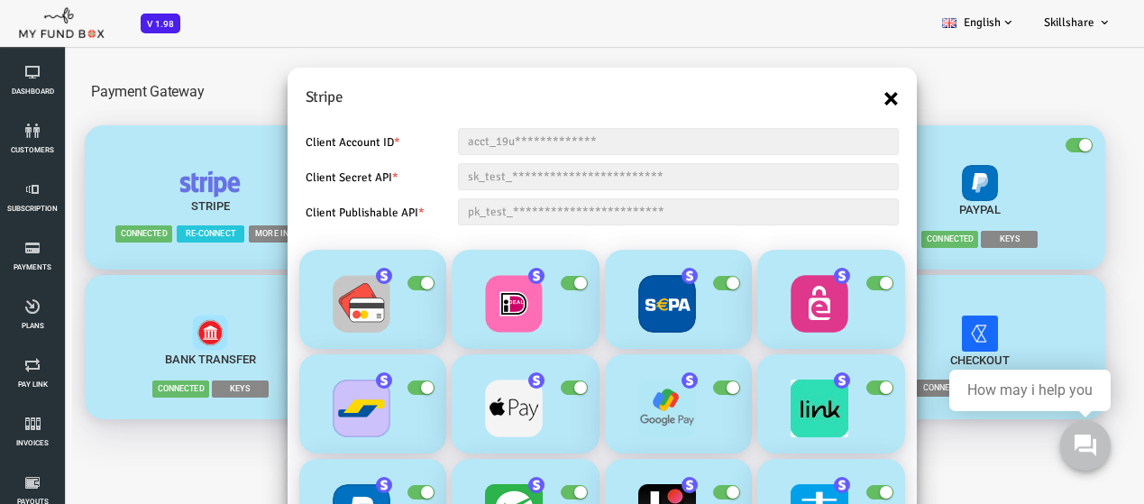
click at [842, 99] on button "×" at bounding box center [844, 98] width 15 height 29
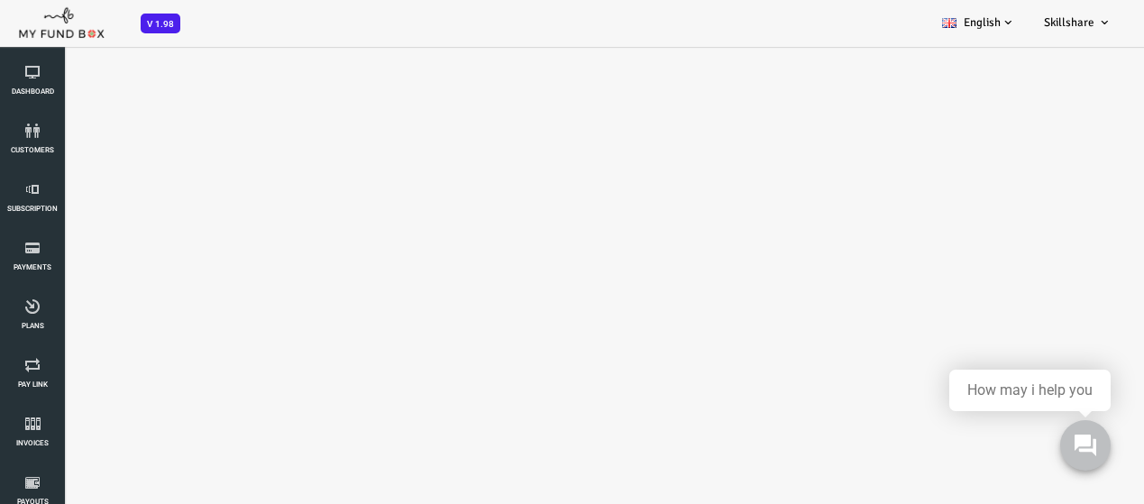
scroll to position [0, 0]
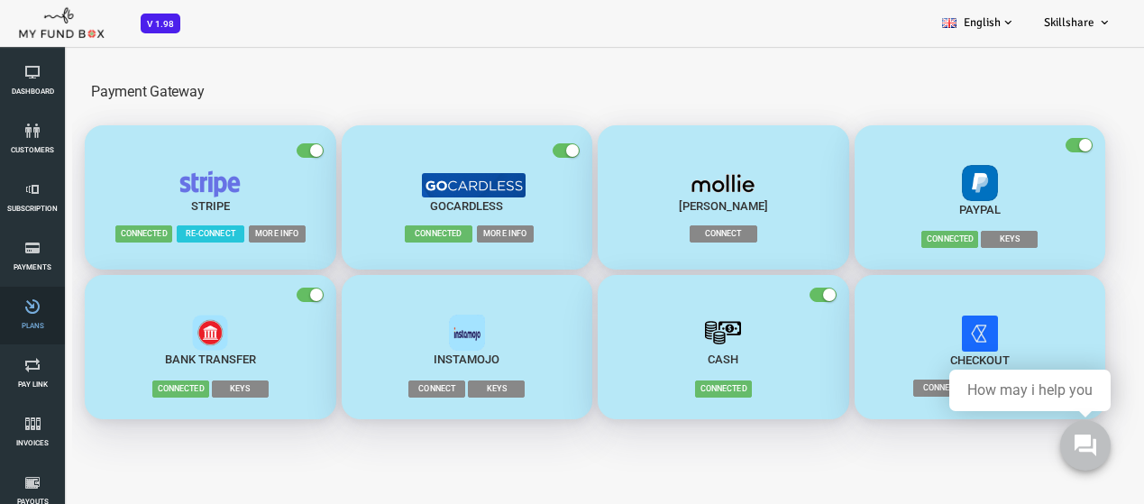
click at [34, 310] on icon at bounding box center [32, 306] width 54 height 14
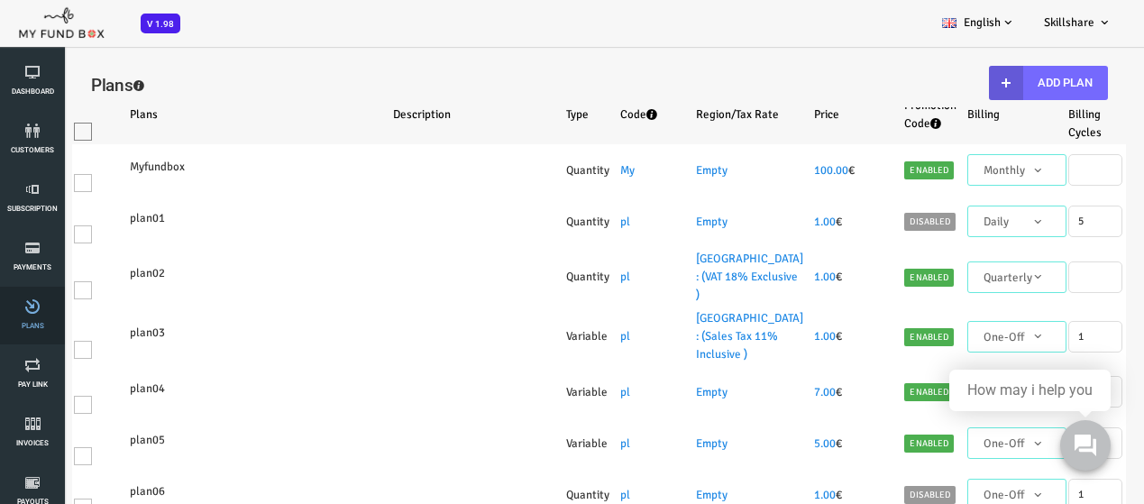
select select "100"
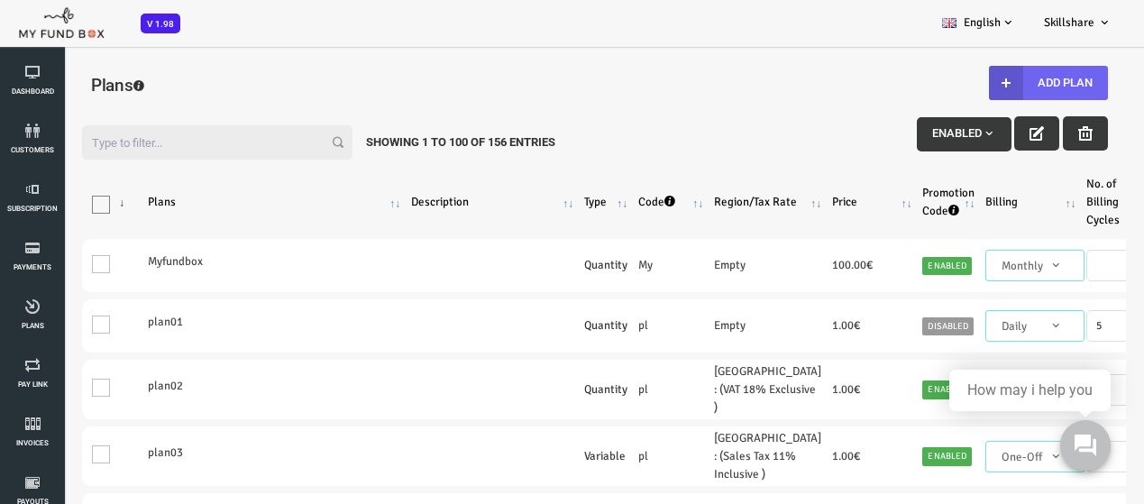
click at [988, 78] on button "Add Plan" at bounding box center [1002, 83] width 119 height 34
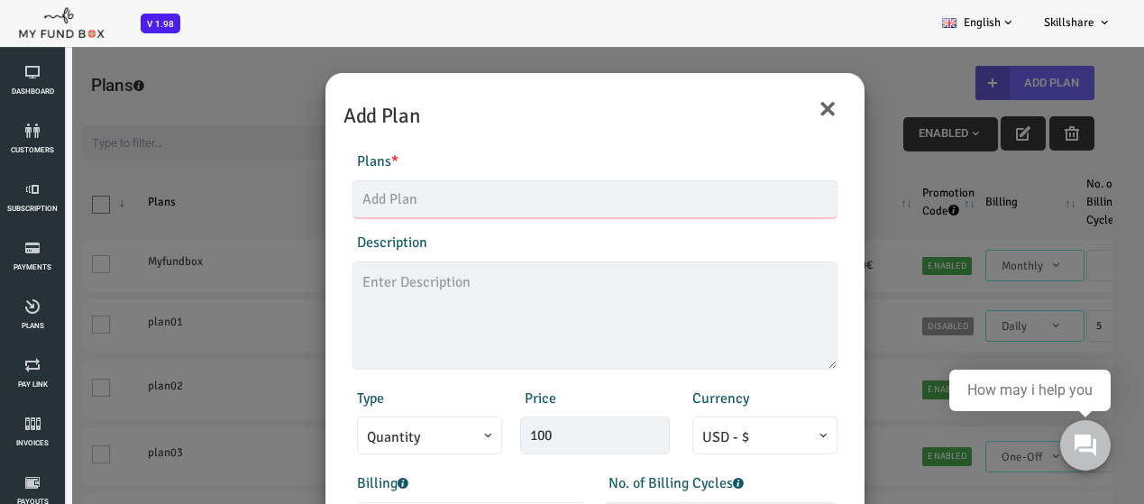
click at [519, 211] on input "text" at bounding box center [549, 199] width 485 height 38
type input "SPEA PLAN"
click at [457, 278] on textarea at bounding box center [549, 315] width 485 height 108
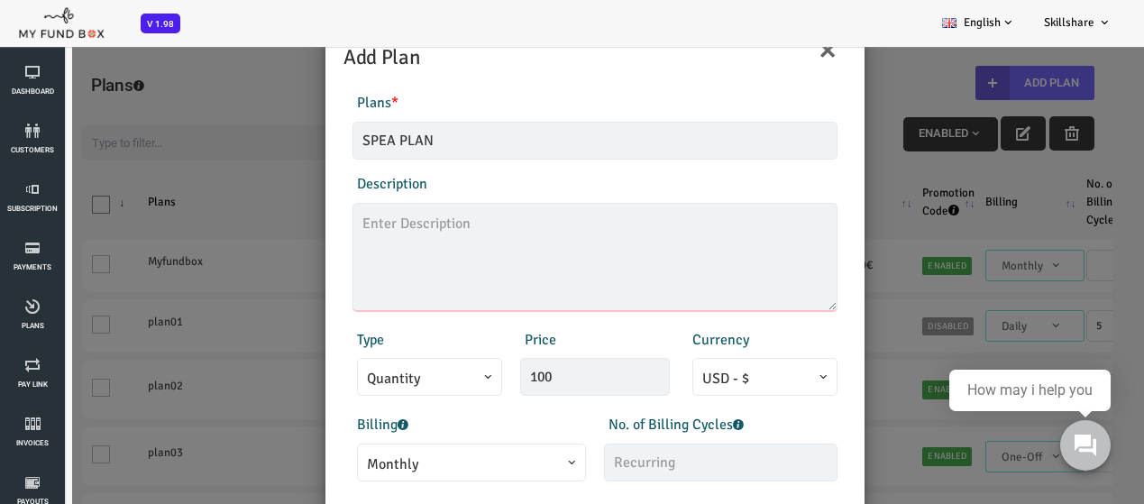
scroll to position [90, 0]
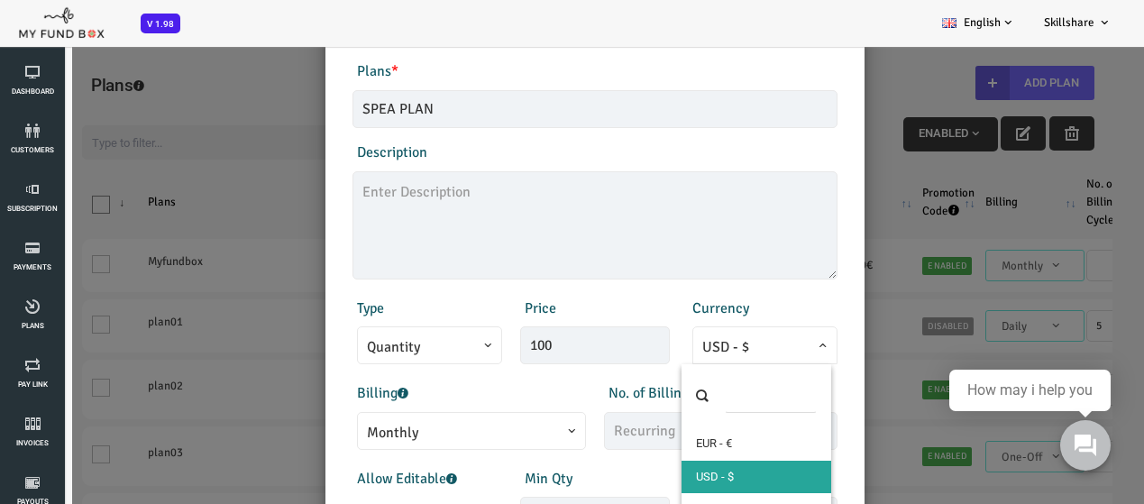
click at [760, 354] on span "USD - $" at bounding box center [718, 347] width 125 height 23
select select "3"
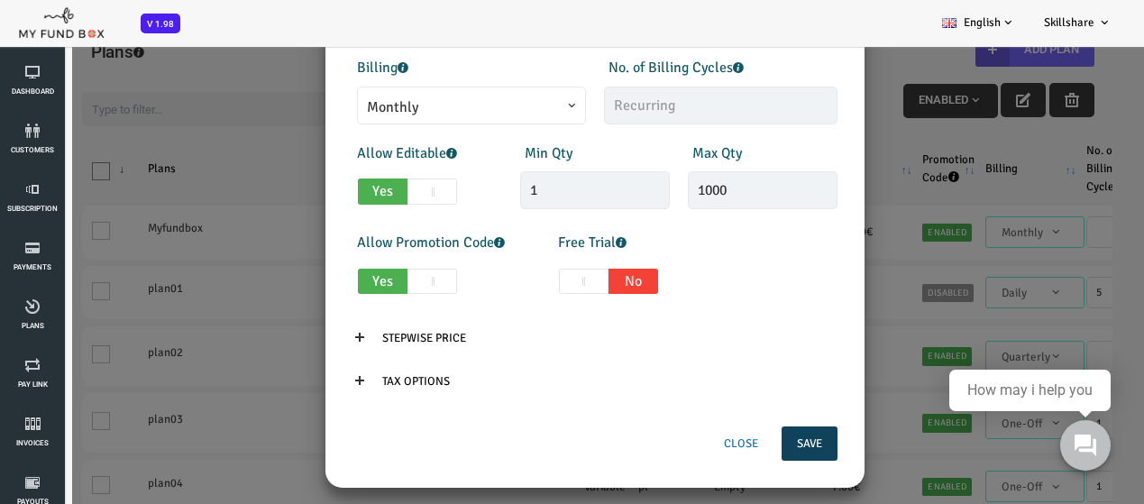
scroll to position [50, 0]
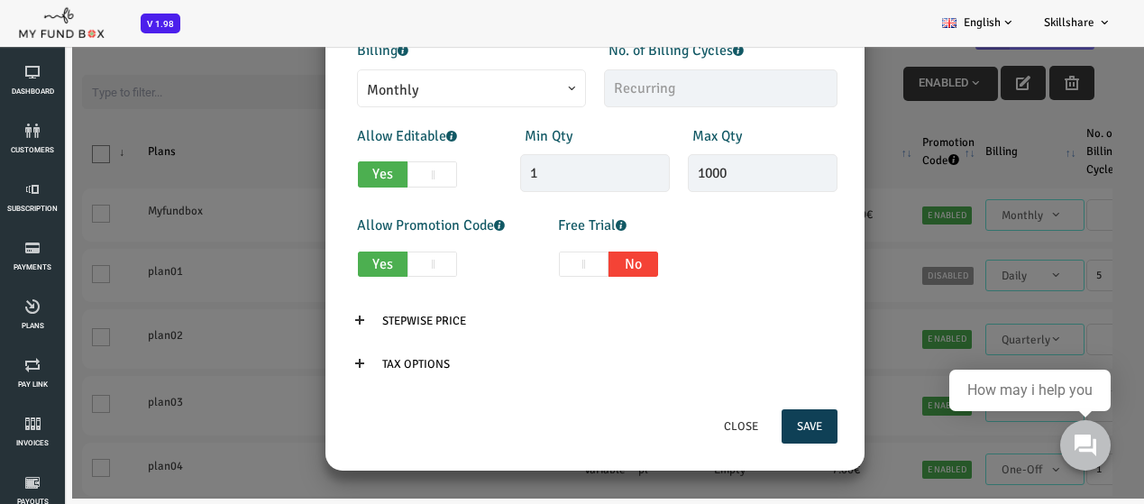
click at [736, 423] on button "Save" at bounding box center [764, 426] width 56 height 34
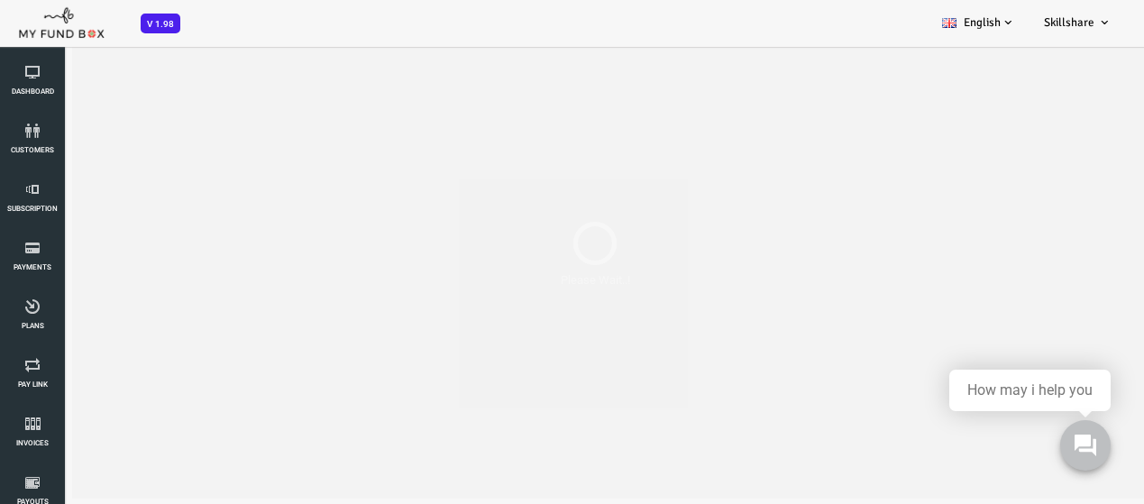
scroll to position [0, 0]
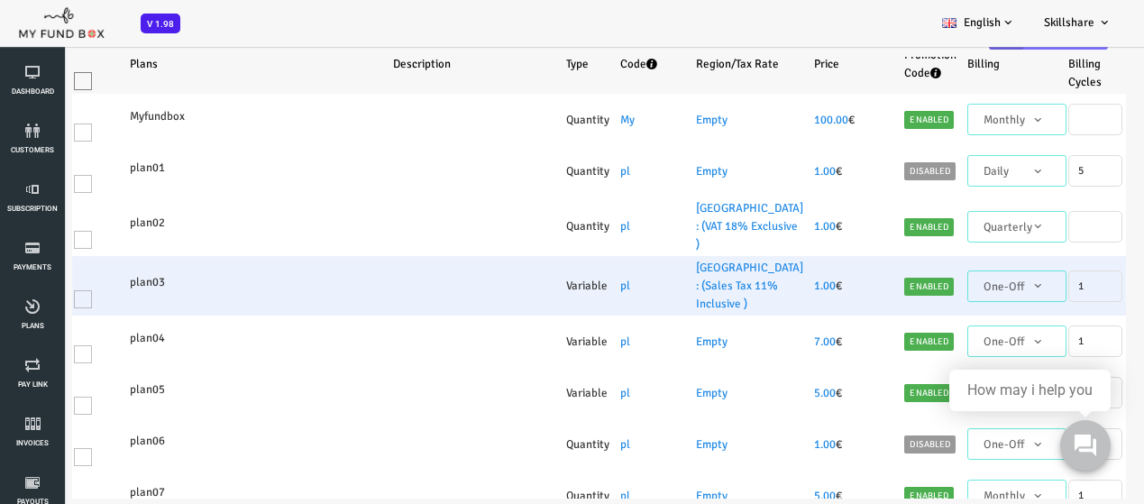
select select "100"
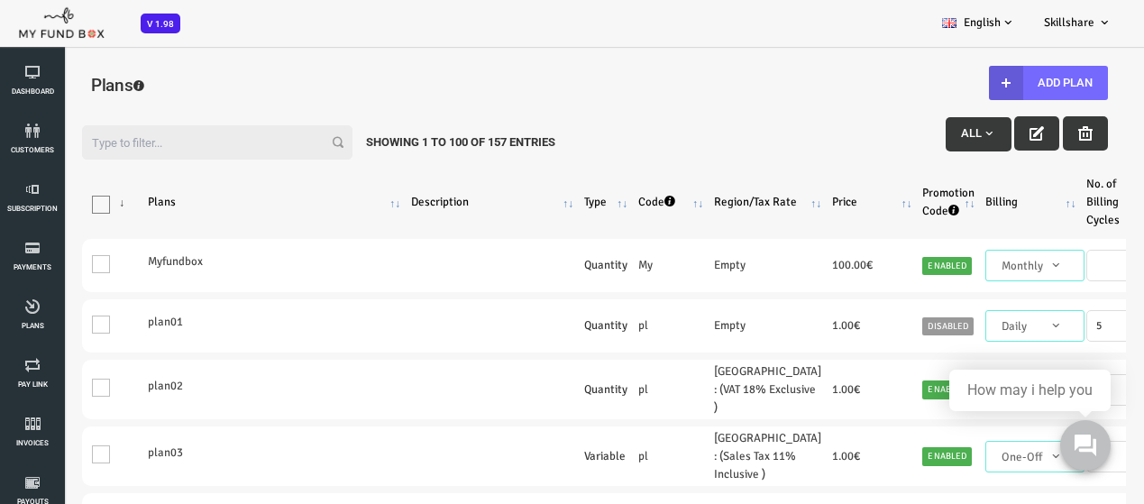
click at [226, 141] on input "Filter:" at bounding box center [171, 142] width 270 height 34
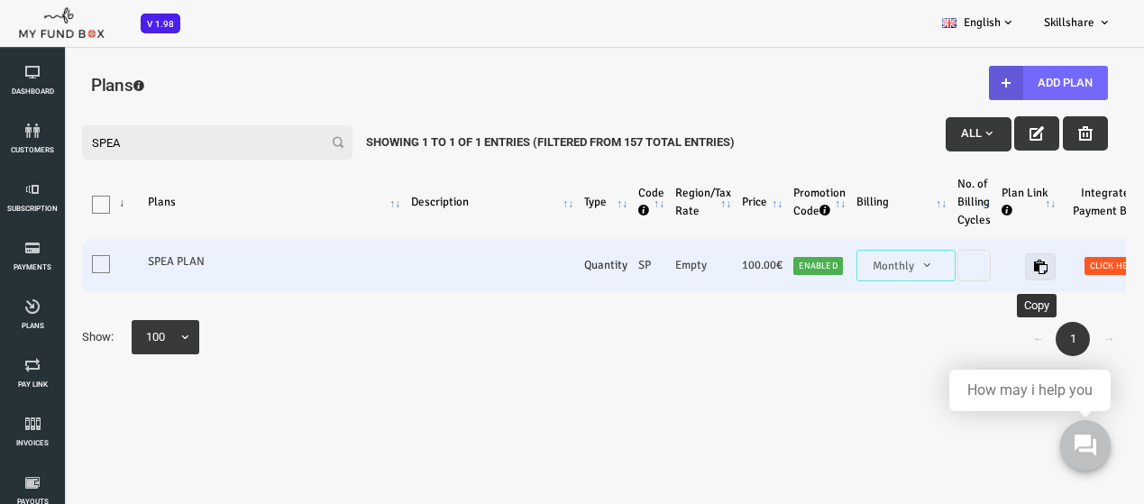
type input "SPEA"
click at [987, 274] on icon "button" at bounding box center [994, 267] width 14 height 14
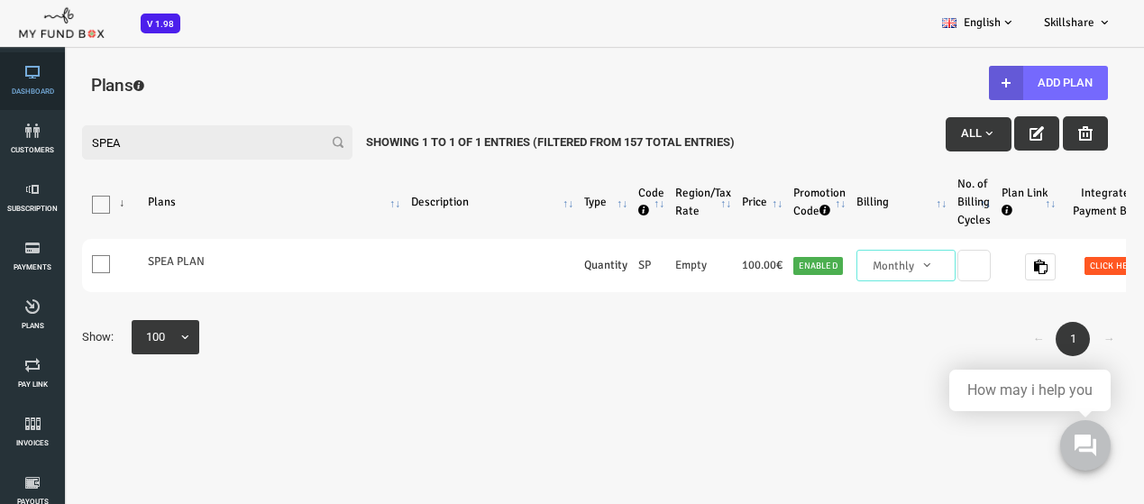
click at [15, 86] on link "Dashboard" at bounding box center [32, 81] width 54 height 58
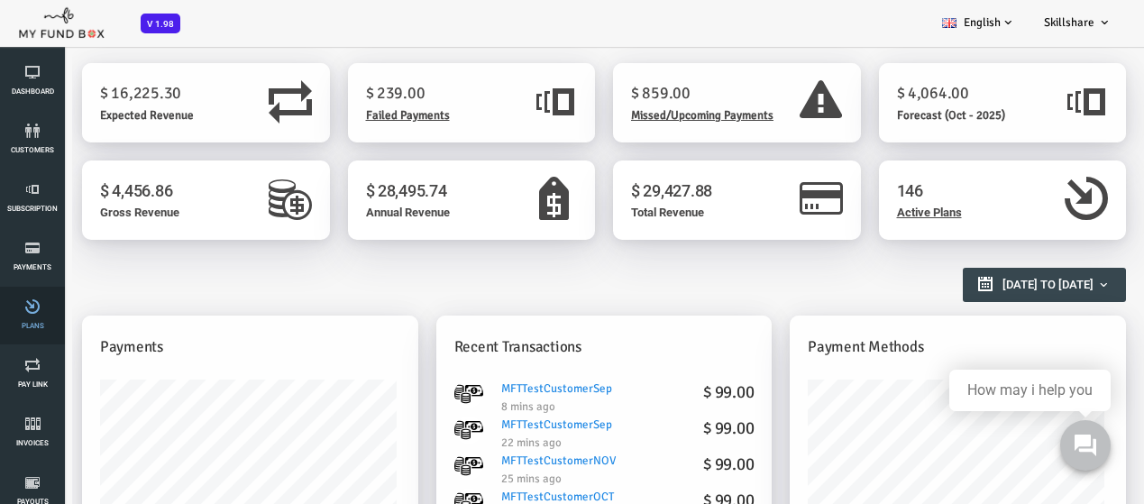
click at [32, 334] on link "Plans" at bounding box center [32, 316] width 54 height 58
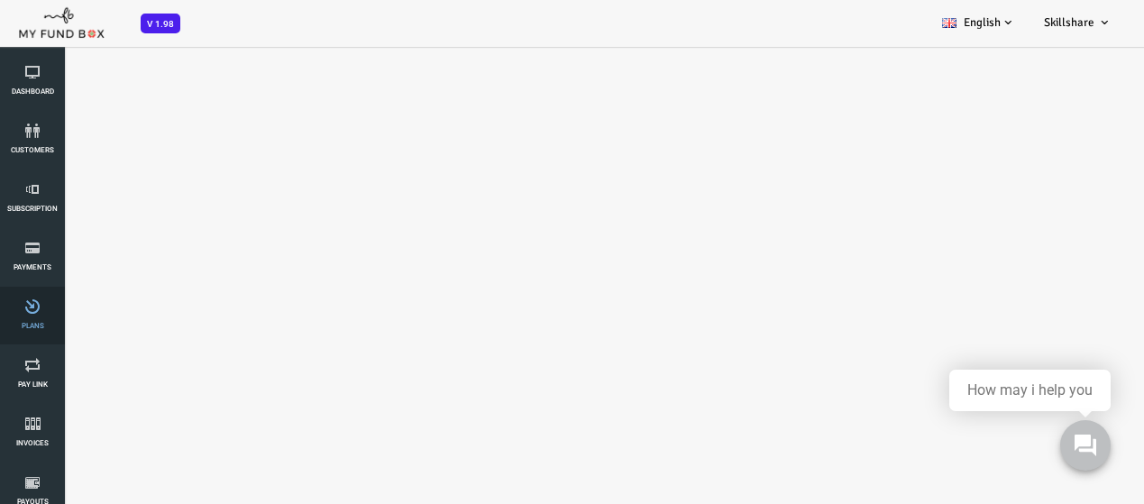
select select "100"
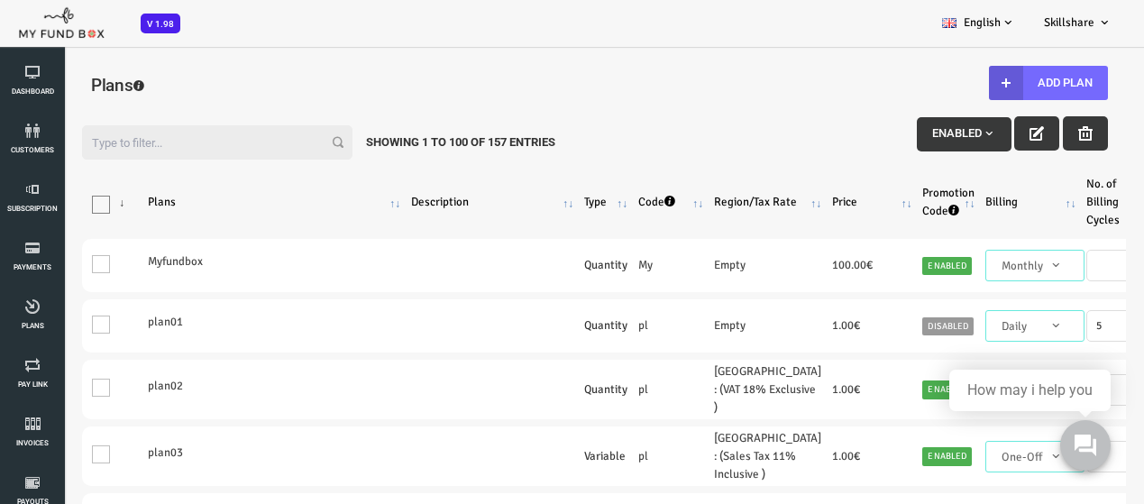
click at [241, 147] on input "Filter:" at bounding box center [171, 142] width 270 height 34
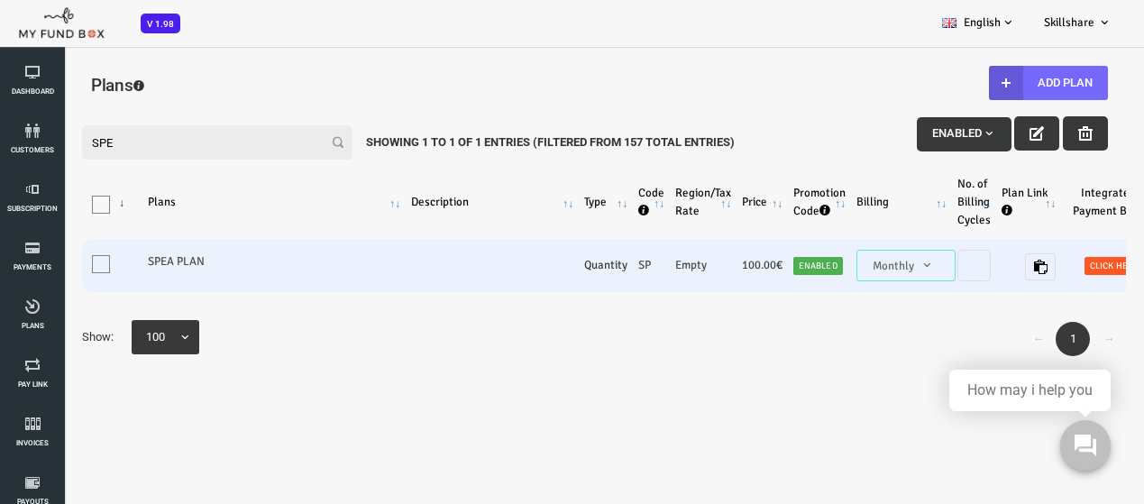
type input "SPE"
click at [131, 261] on label "SPEA PLAN" at bounding box center [228, 261] width 252 height 18
click at [165, 257] on label "SPEA PLAN" at bounding box center [228, 261] width 252 height 18
click at [120, 263] on label "SPEA PLAN" at bounding box center [228, 261] width 252 height 18
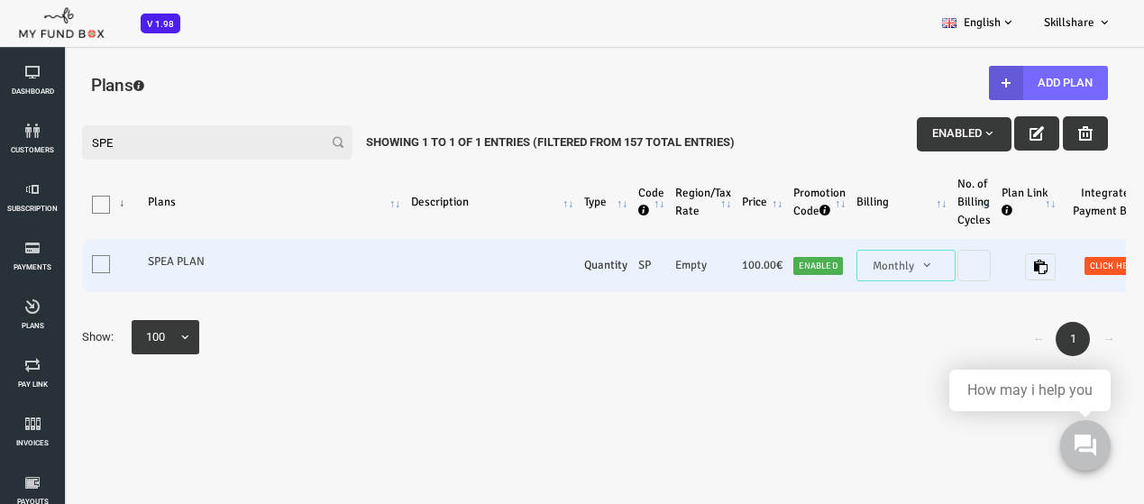
click at [120, 263] on label "SPEA PLAN" at bounding box center [228, 261] width 252 height 18
click at [163, 263] on label "SPEA PLAN" at bounding box center [228, 261] width 252 height 18
click at [60, 256] on span at bounding box center [55, 264] width 18 height 18
click at [78, 268] on input "One" at bounding box center [78, 268] width 0 height 0
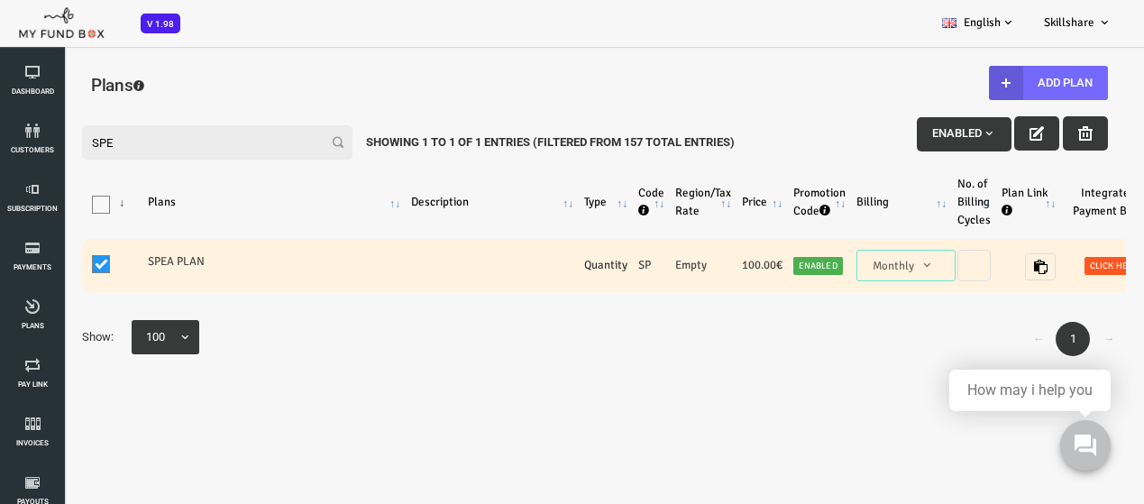
click at [60, 256] on span at bounding box center [55, 264] width 18 height 18
click at [78, 268] on input "One" at bounding box center [78, 268] width 0 height 0
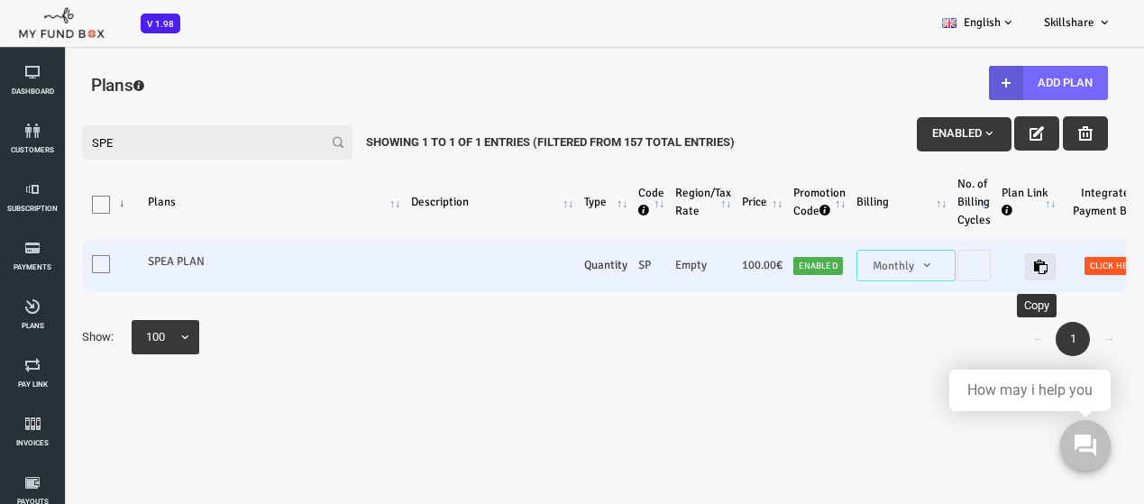
click at [987, 273] on icon "button" at bounding box center [994, 267] width 14 height 14
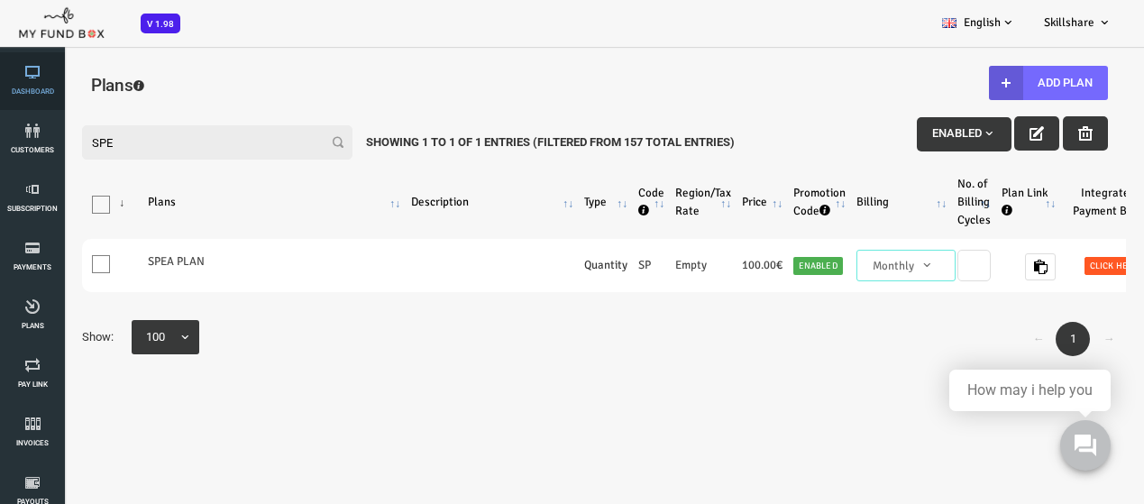
click at [18, 71] on icon at bounding box center [32, 72] width 54 height 14
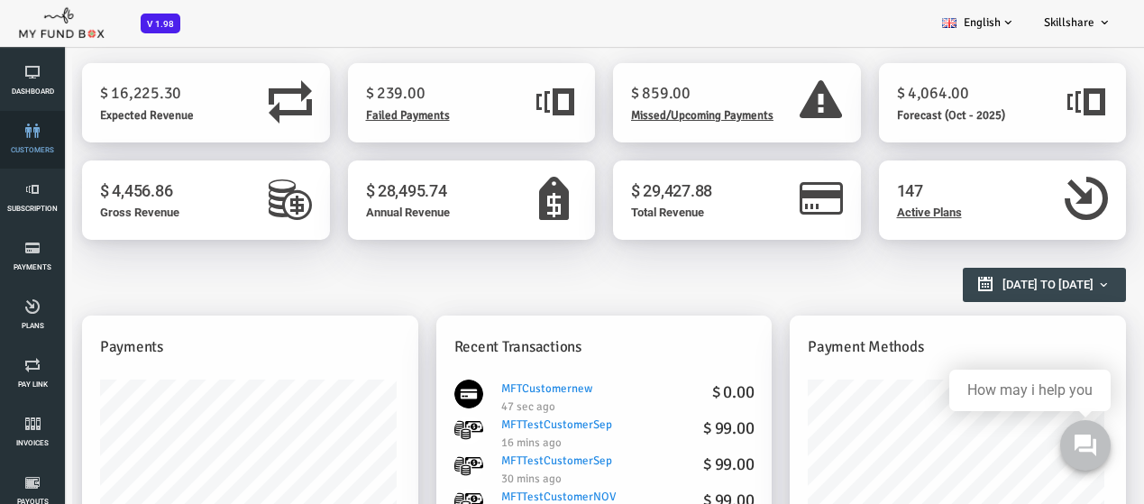
click at [16, 138] on link "customers" at bounding box center [32, 140] width 54 height 58
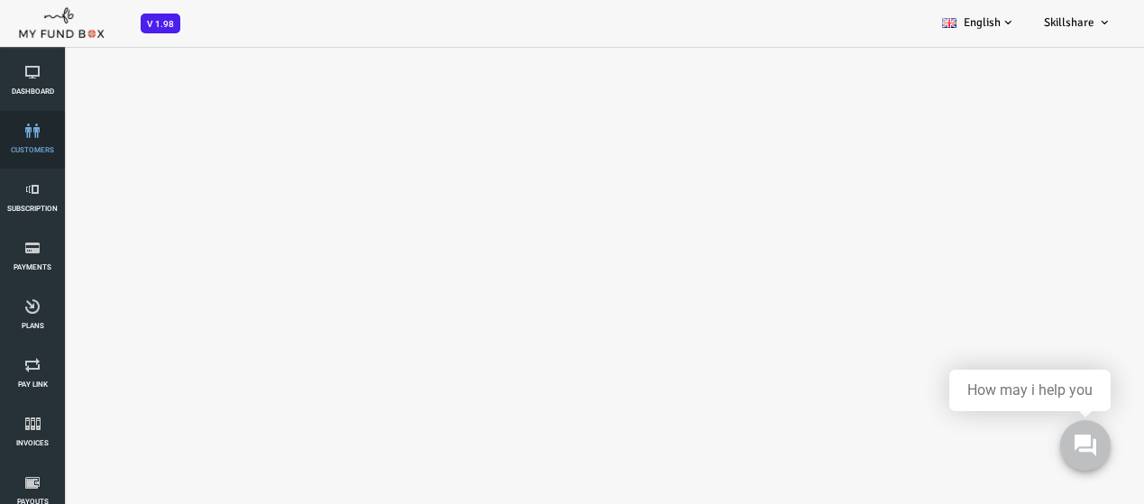
select select "100"
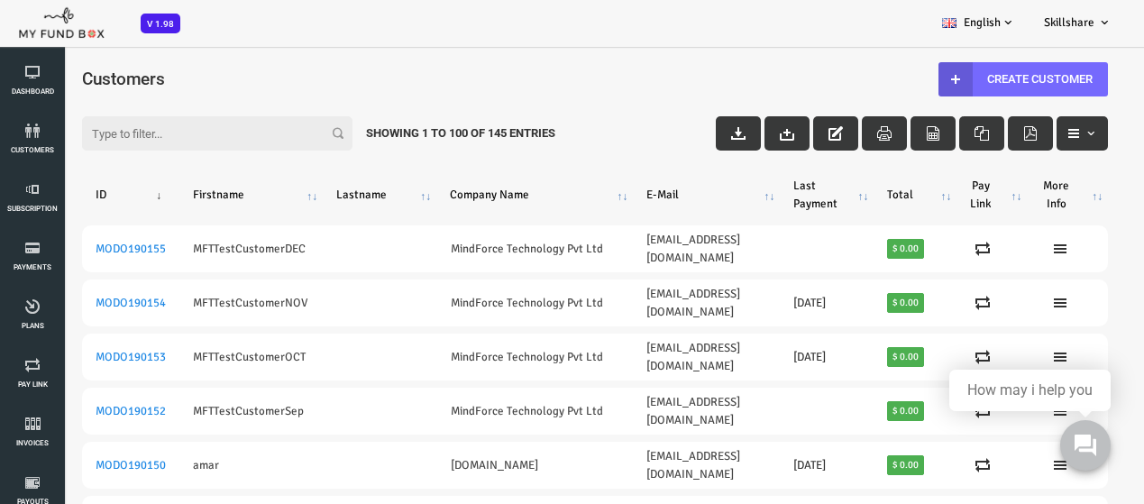
click at [231, 132] on input "Filter:" at bounding box center [171, 133] width 270 height 34
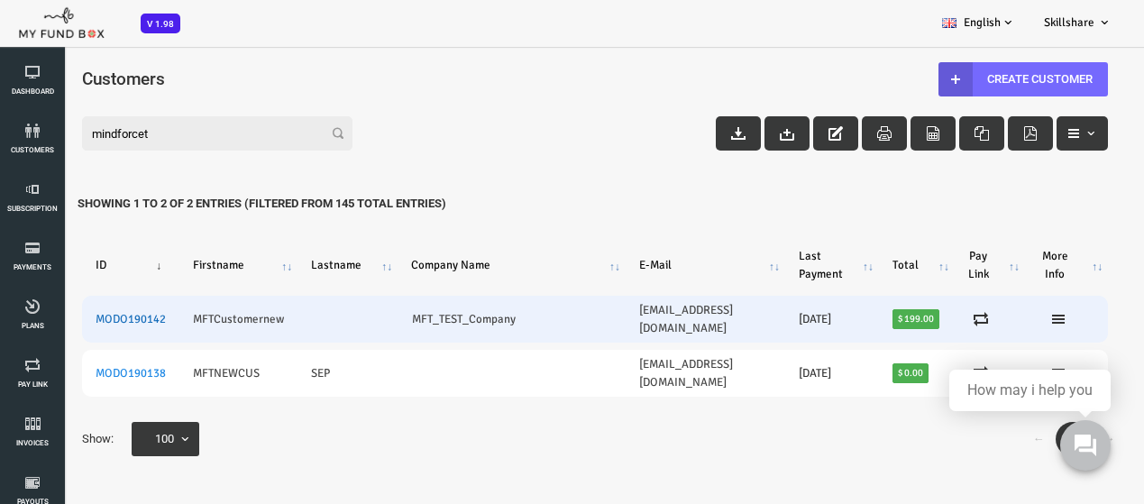
type input "mindforcet"
click at [69, 312] on link "MODO190142" at bounding box center [85, 319] width 70 height 14
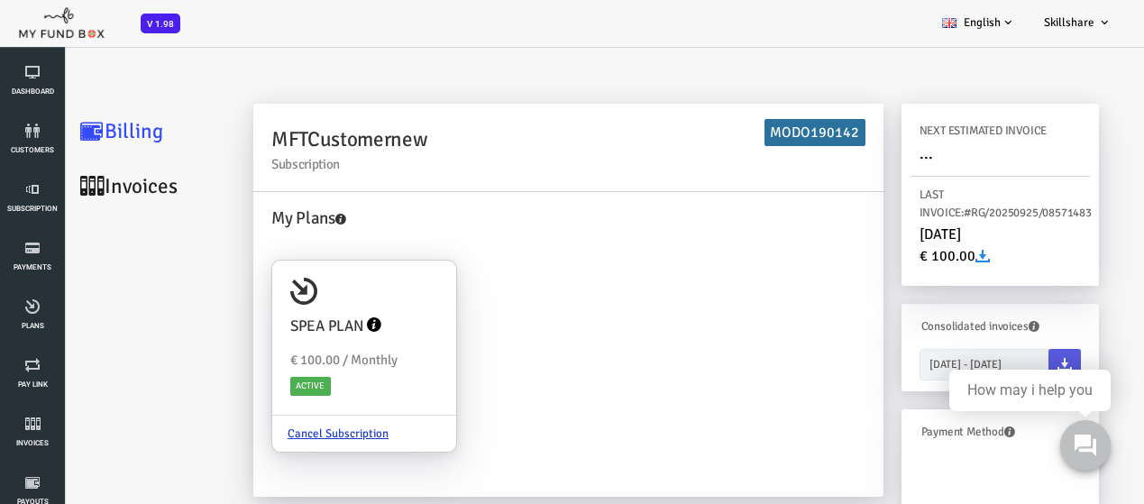
click at [102, 180] on link "Invoices" at bounding box center [108, 186] width 180 height 55
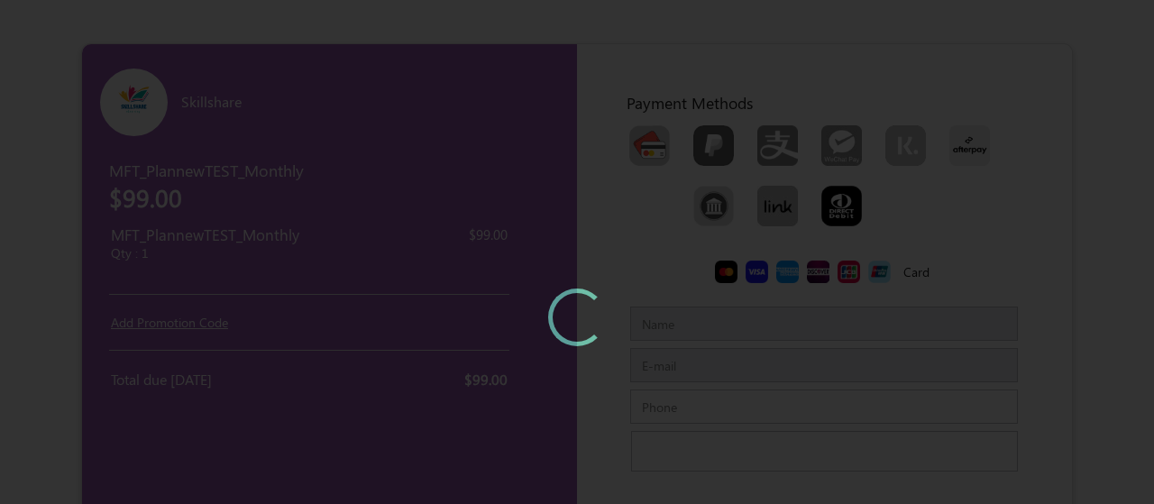
type input "MFTTestCustomerSep"
type input "mftmailbox@mailinator.com"
type input "7373968085"
type input "sri koushiga plaza"
type input "600073600100"
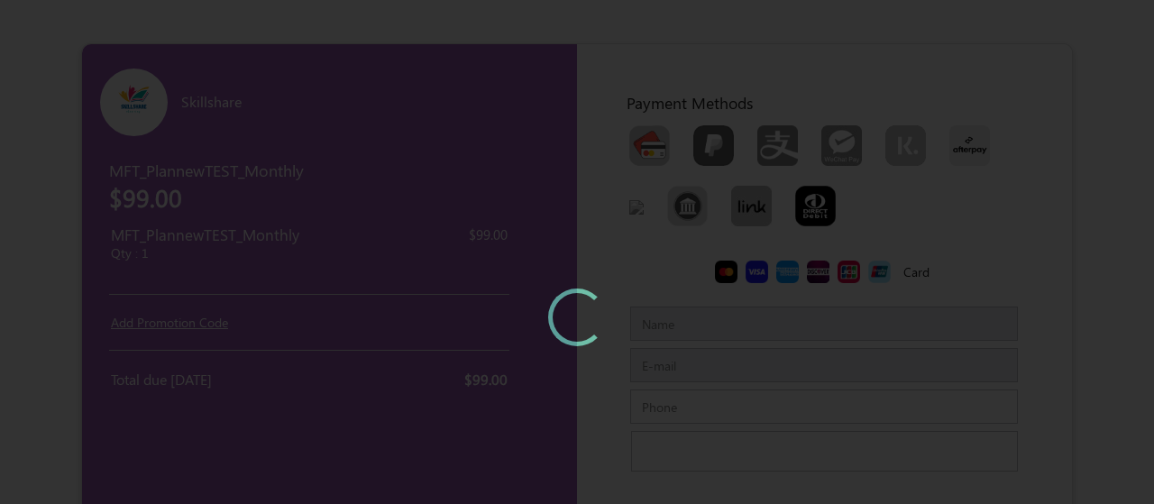
type input "Chennaichennai"
type input "IndiaIndia"
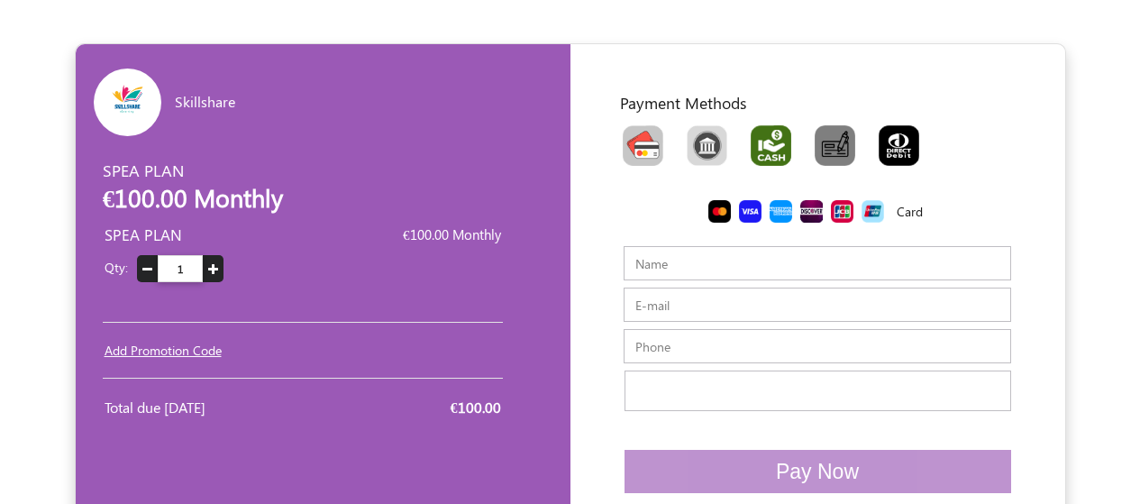
click at [769, 153] on img "Toolbar with button groups" at bounding box center [771, 145] width 41 height 41
click at [763, 137] on input "Toolbar with button groups" at bounding box center [757, 131] width 12 height 12
radio input "true"
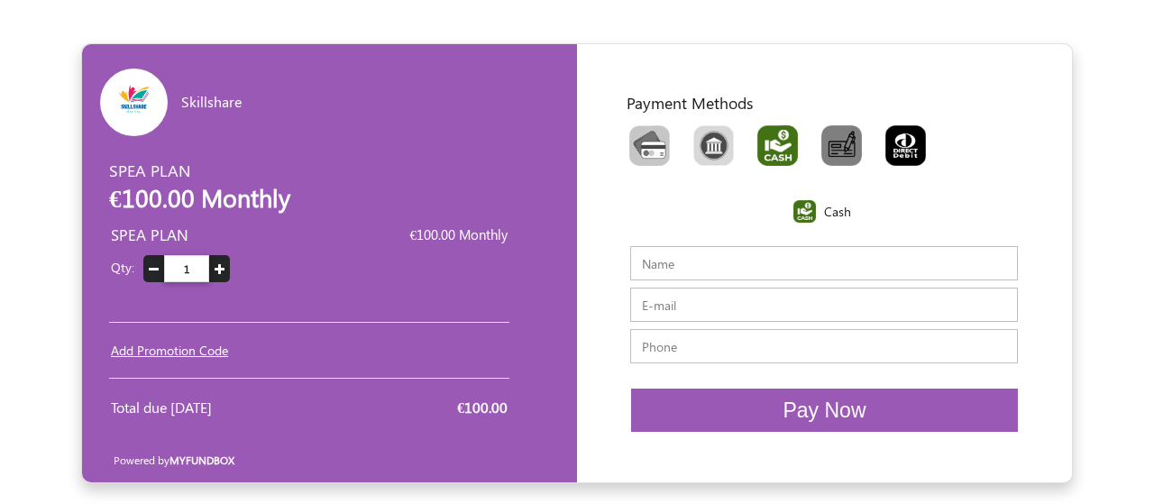
click at [753, 266] on input "Name" at bounding box center [824, 263] width 388 height 34
click at [804, 270] on input "Name" at bounding box center [824, 263] width 388 height 34
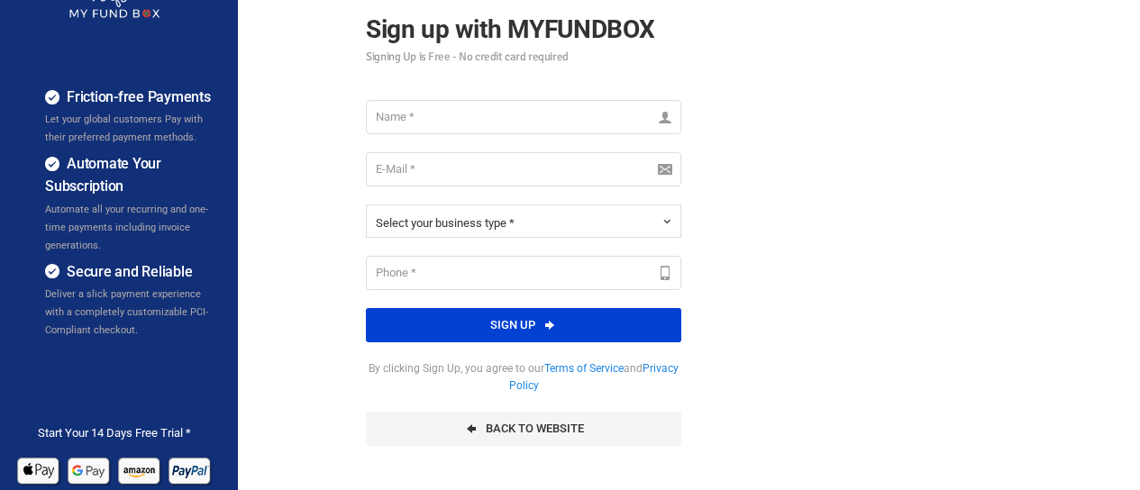
scroll to position [90, 0]
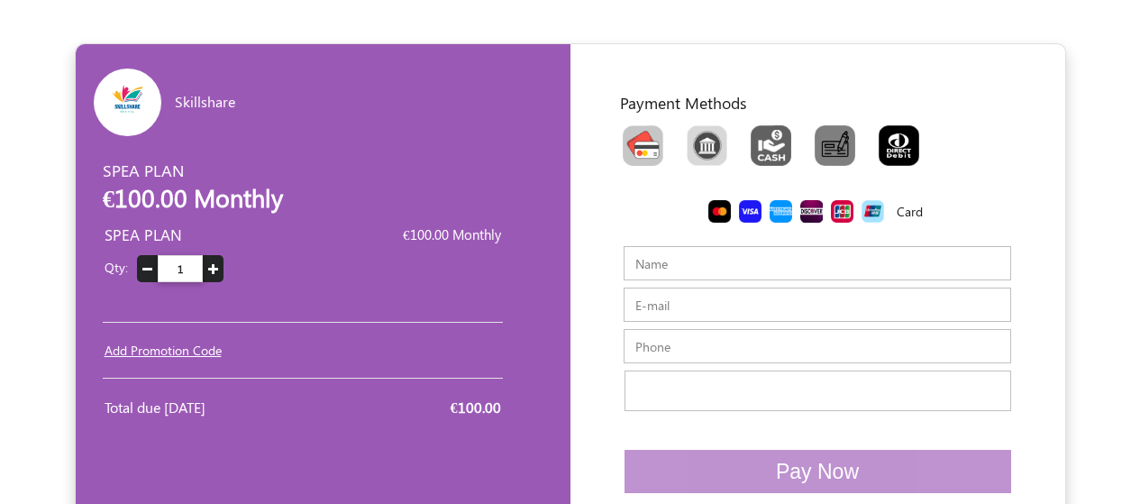
drag, startPoint x: 678, startPoint y: 243, endPoint x: 678, endPoint y: 268, distance: 24.3
click at [678, 257] on div "Enter your details Company Name Name Name should be atleast 3 characters IBAN P…" at bounding box center [818, 339] width 450 height 222
click at [678, 269] on input "Name" at bounding box center [818, 263] width 388 height 34
type input "[PERSON_NAME]"
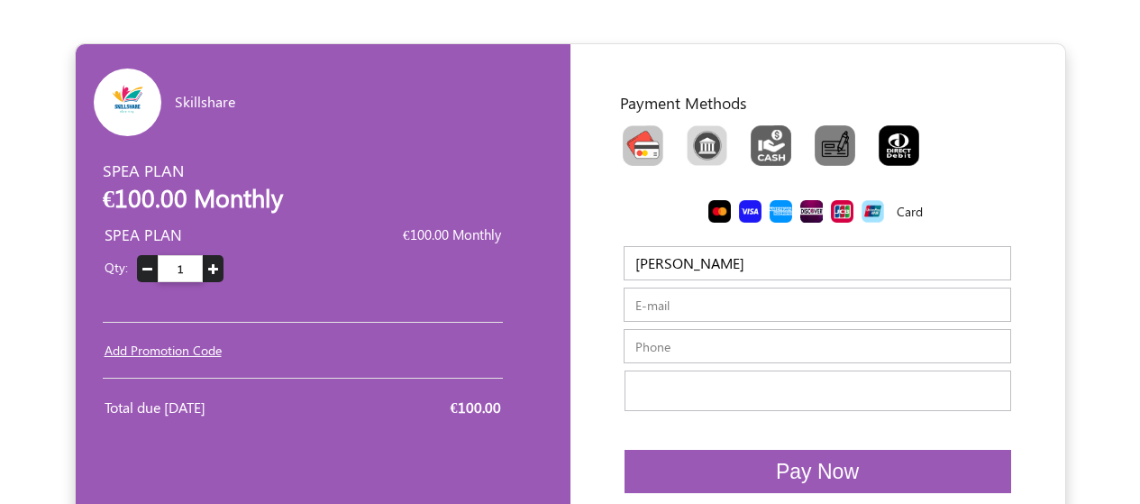
click at [708, 299] on input "E-mail" at bounding box center [818, 305] width 388 height 34
type input "[EMAIL_ADDRESS][DOMAIN_NAME]"
click at [760, 353] on input "text" at bounding box center [818, 346] width 388 height 34
type input "9499009923"
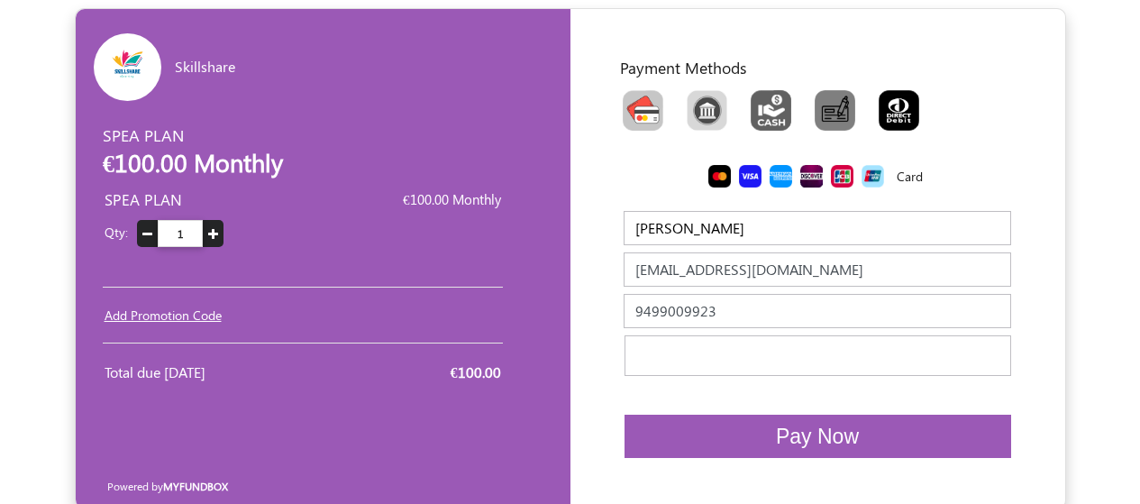
scroll to position [55, 0]
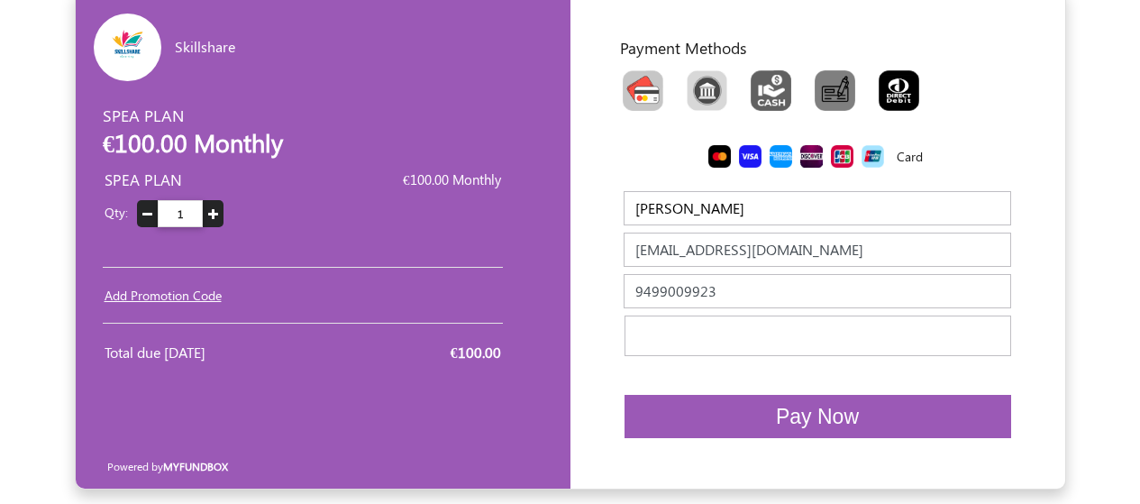
click at [806, 417] on span "Pay Now" at bounding box center [817, 416] width 83 height 23
